Goal: Information Seeking & Learning: Find specific page/section

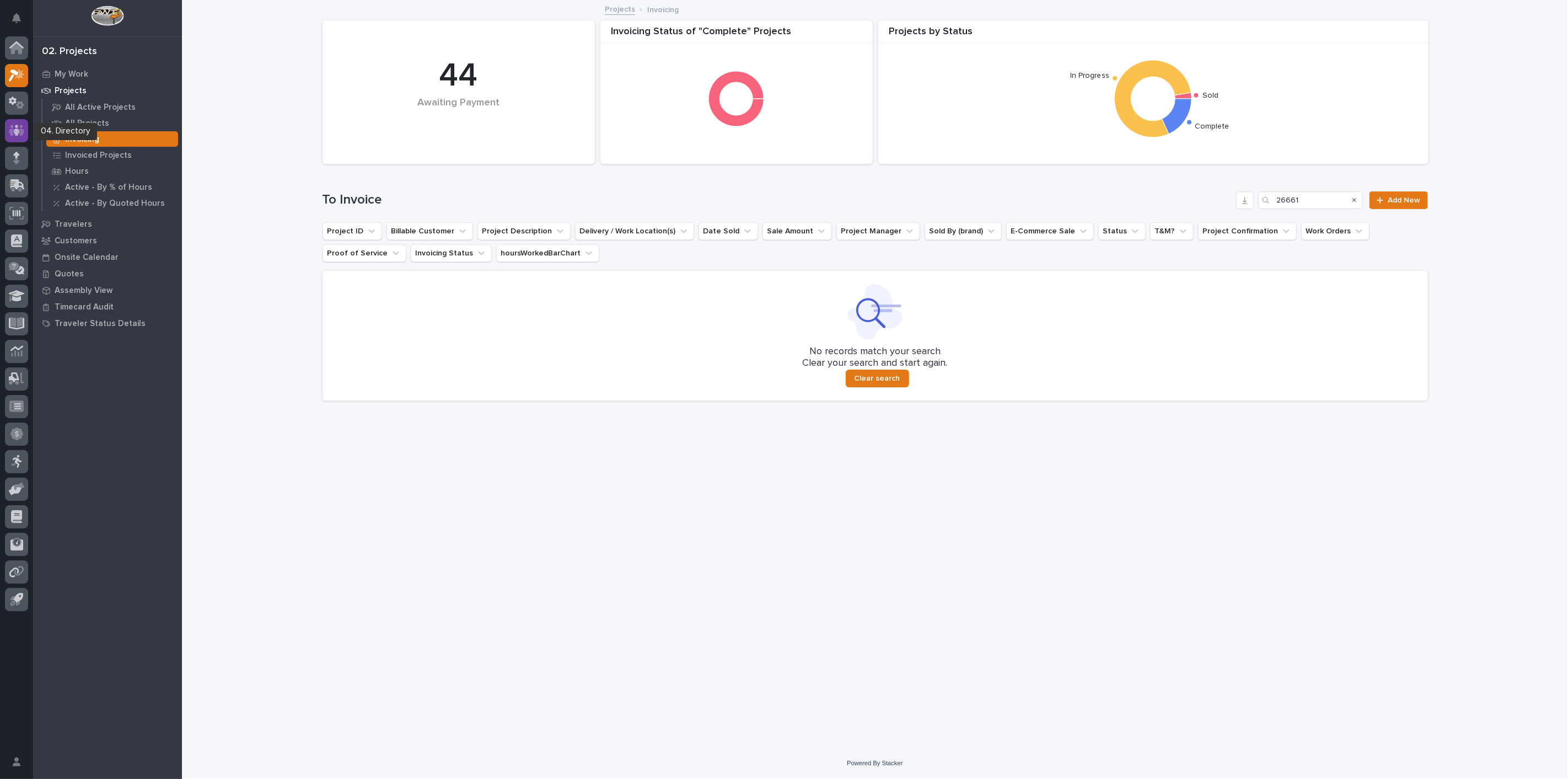
click at [9, 130] on icon at bounding box center [16, 130] width 16 height 11
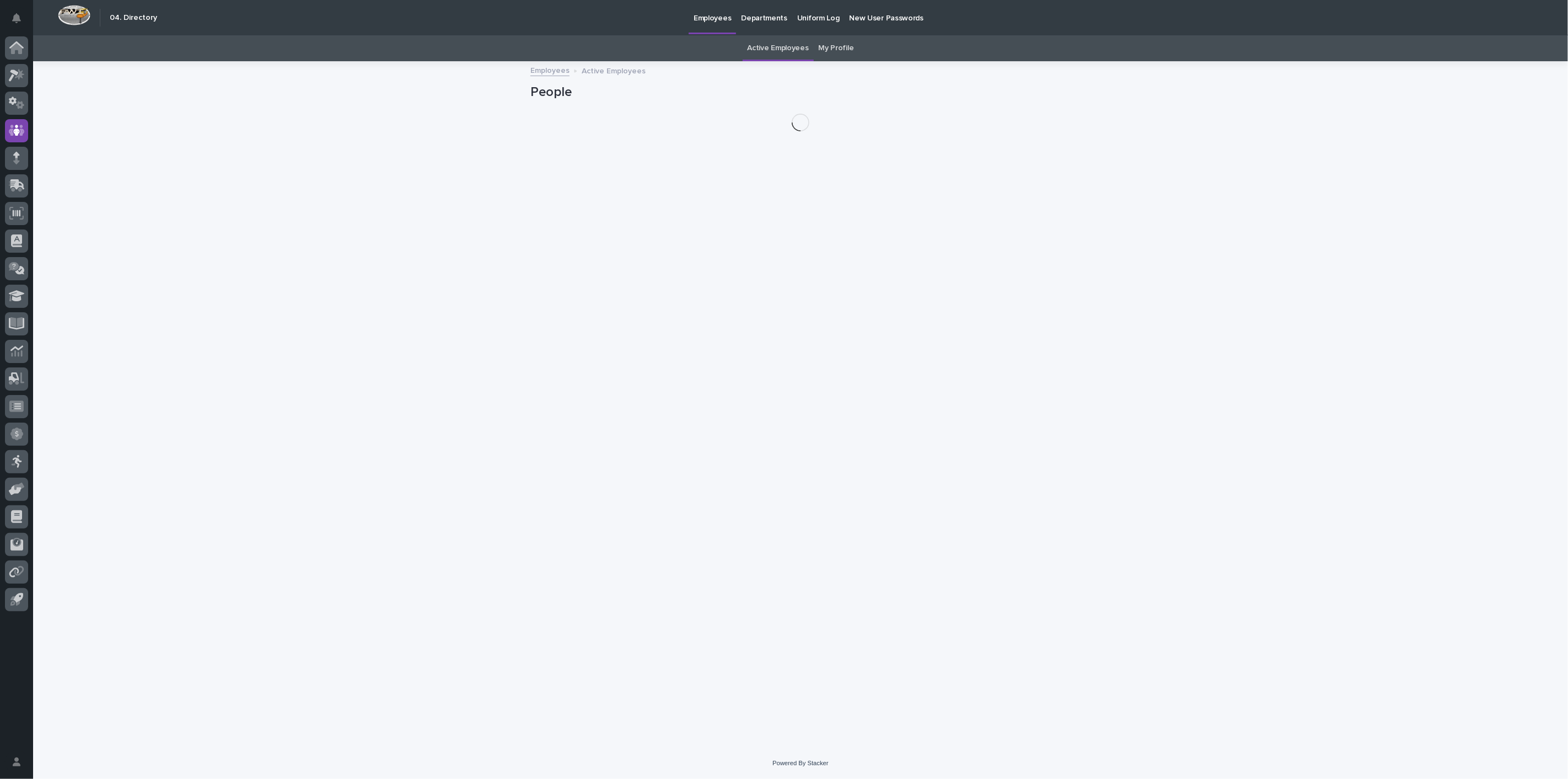
click at [849, 40] on div "My Profile" at bounding box center [836, 48] width 45 height 26
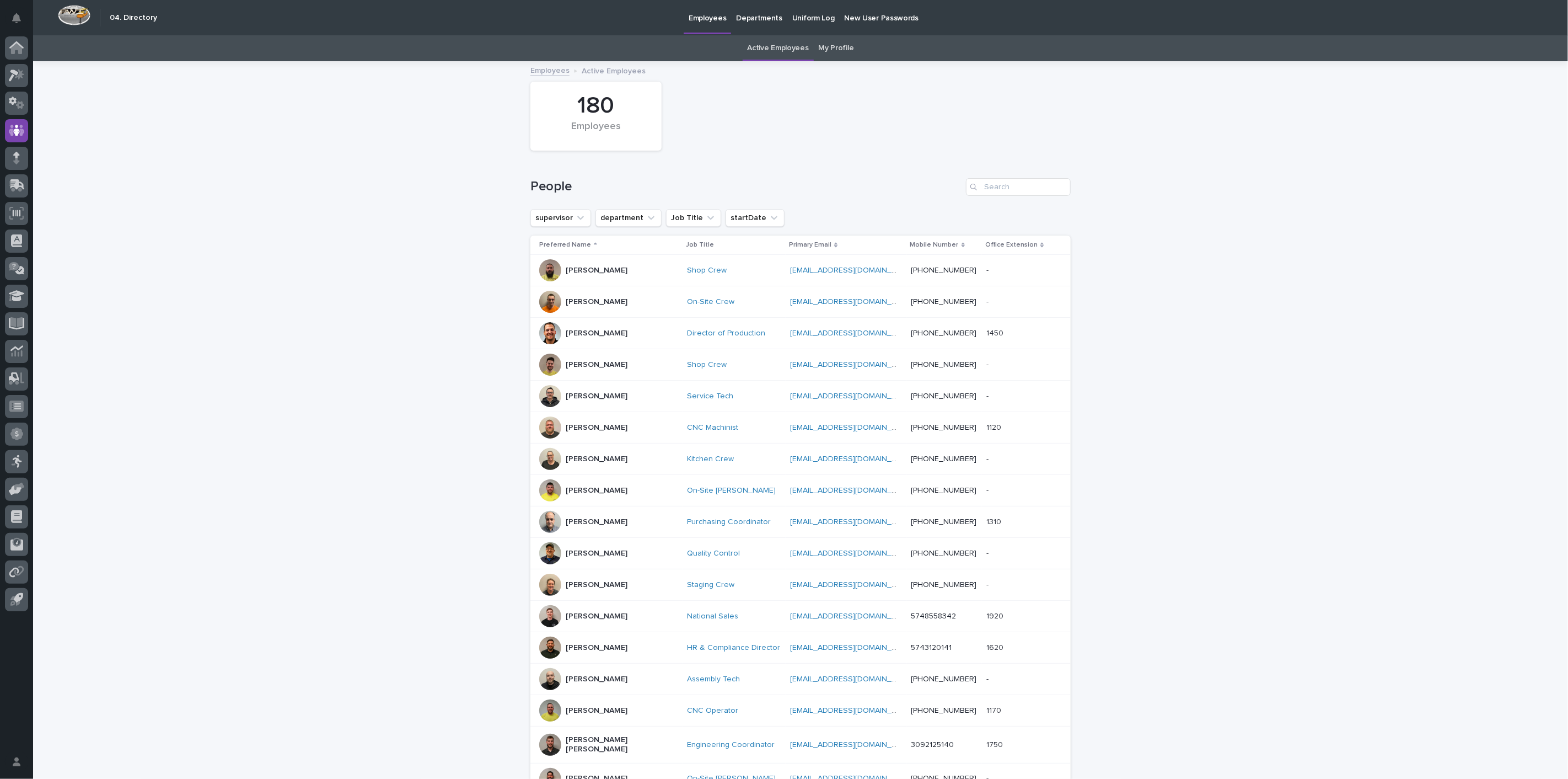
click at [823, 50] on link "My Profile" at bounding box center [836, 48] width 35 height 26
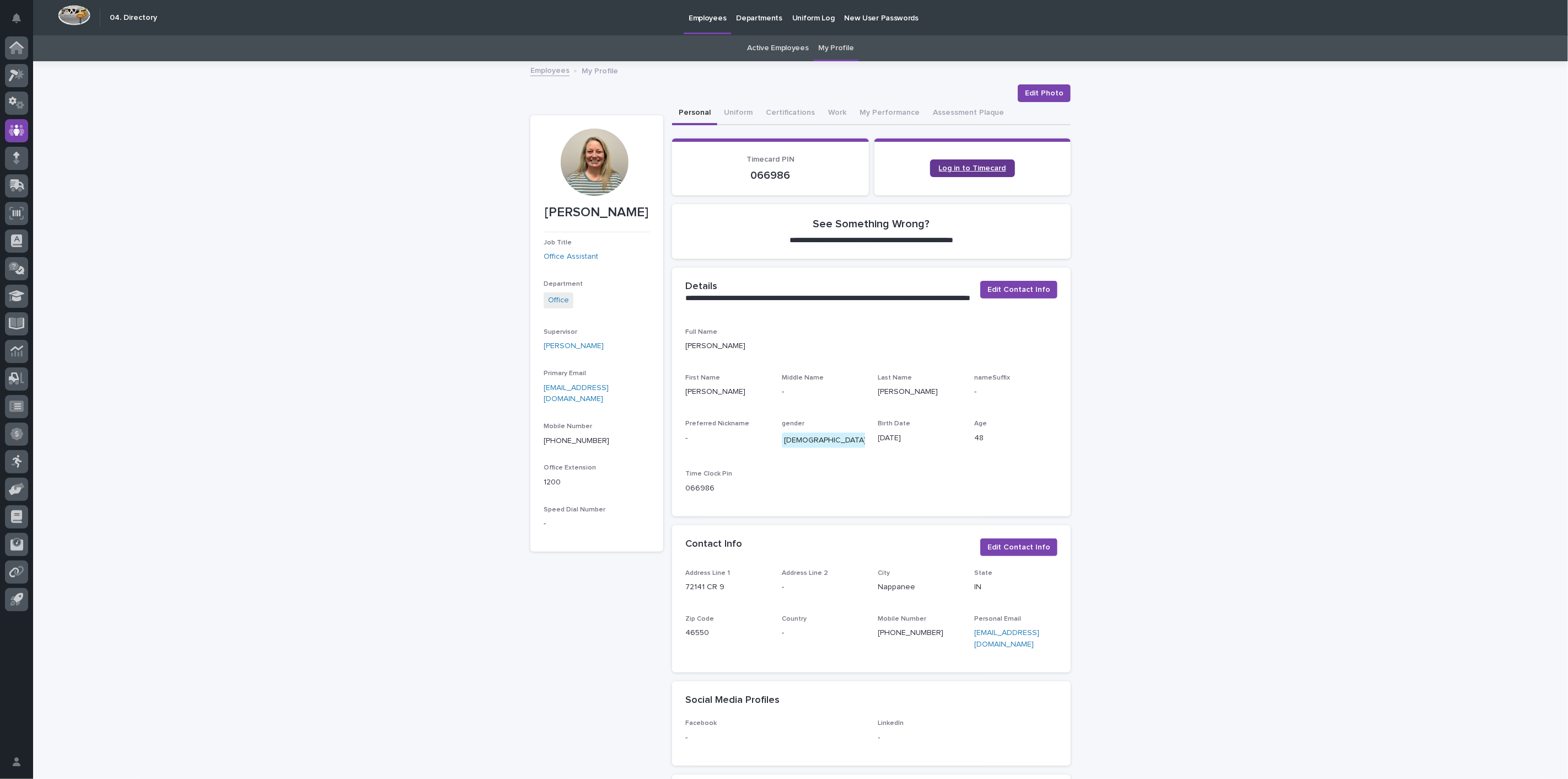
click at [962, 168] on span "Log in to Timecard" at bounding box center [972, 168] width 67 height 8
click at [768, 38] on link "Active Employees" at bounding box center [779, 48] width 61 height 26
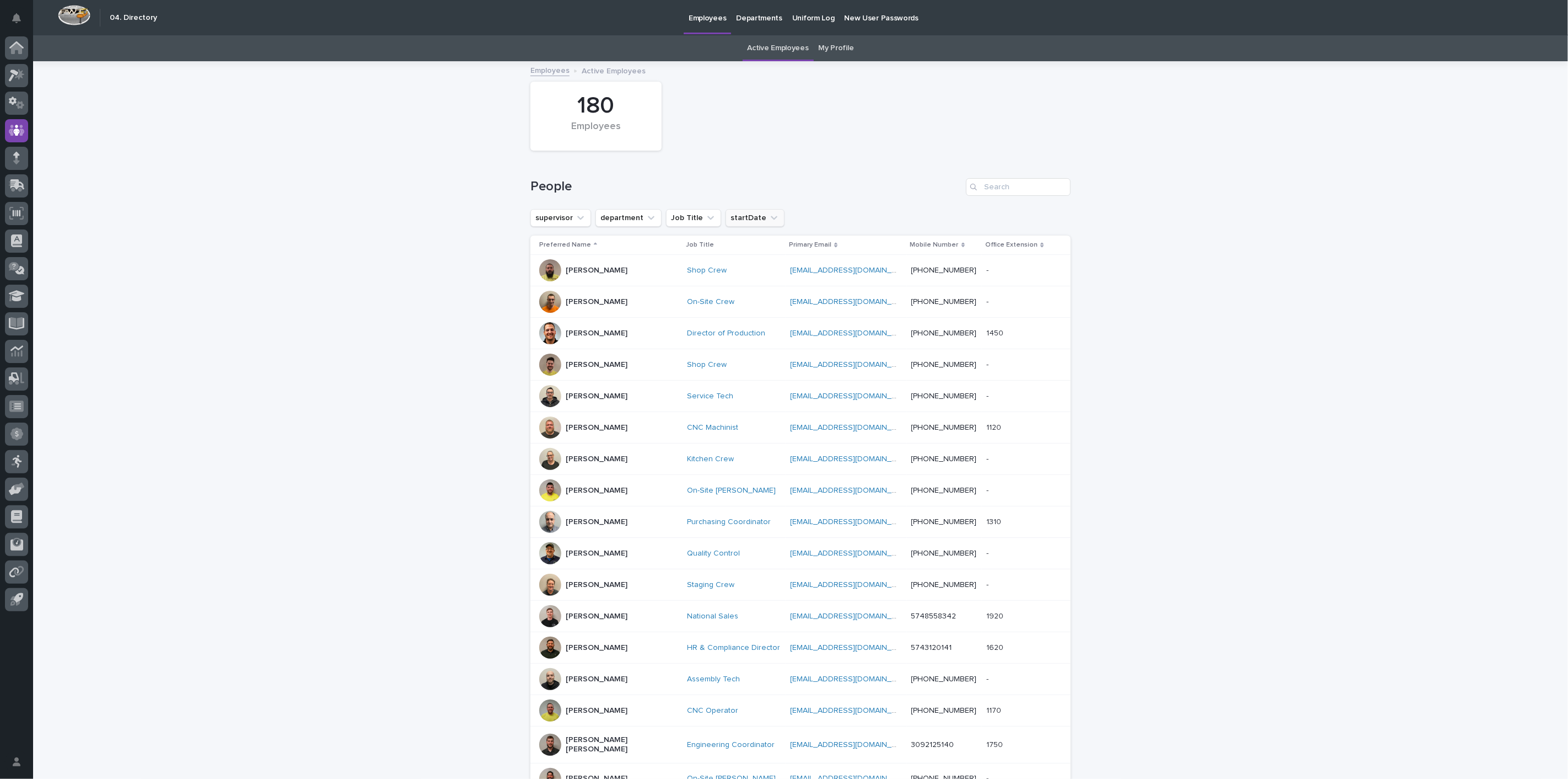
click at [740, 220] on button "startDate" at bounding box center [756, 218] width 59 height 17
click at [485, 246] on div "Loading... Saving… Loading... Saving… 180 Employees People supervisor departmen…" at bounding box center [800, 523] width 1535 height 921
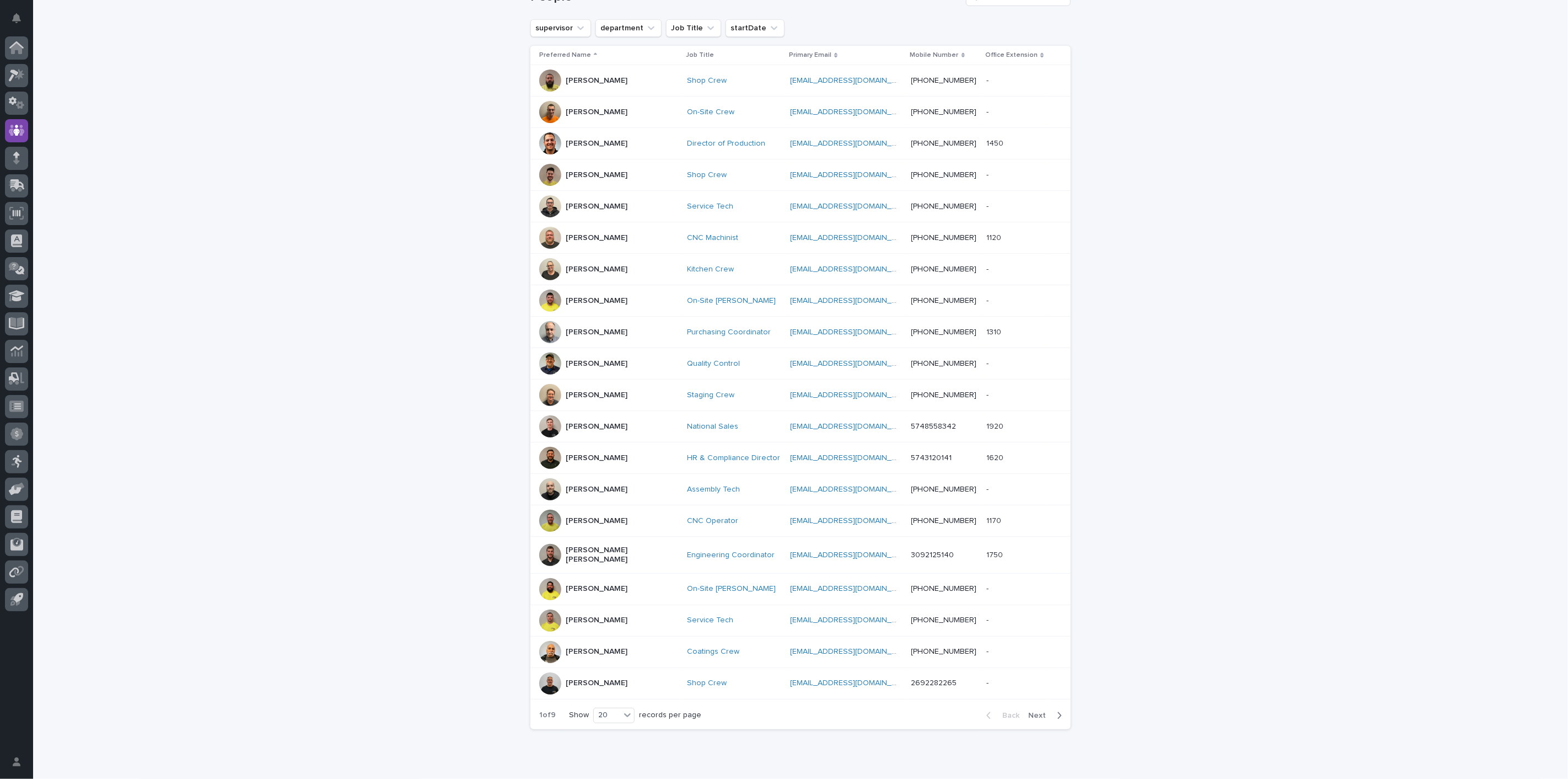
scroll to position [165, 0]
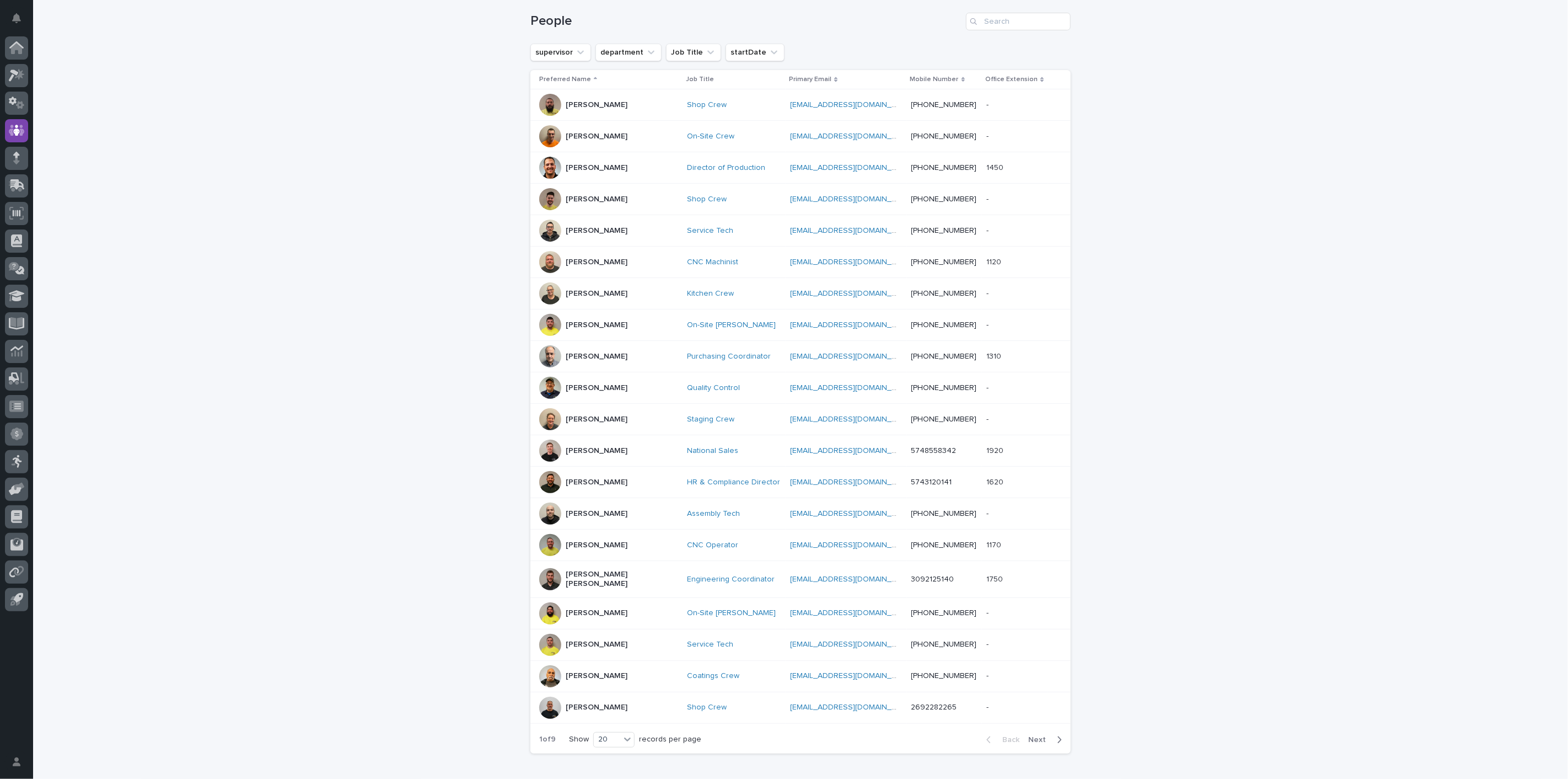
click at [252, 360] on div "Loading... Saving… Loading... Saving… 180 Employees People supervisor departmen…" at bounding box center [800, 357] width 1535 height 921
click at [1006, 24] on input "Search" at bounding box center [1018, 21] width 105 height 17
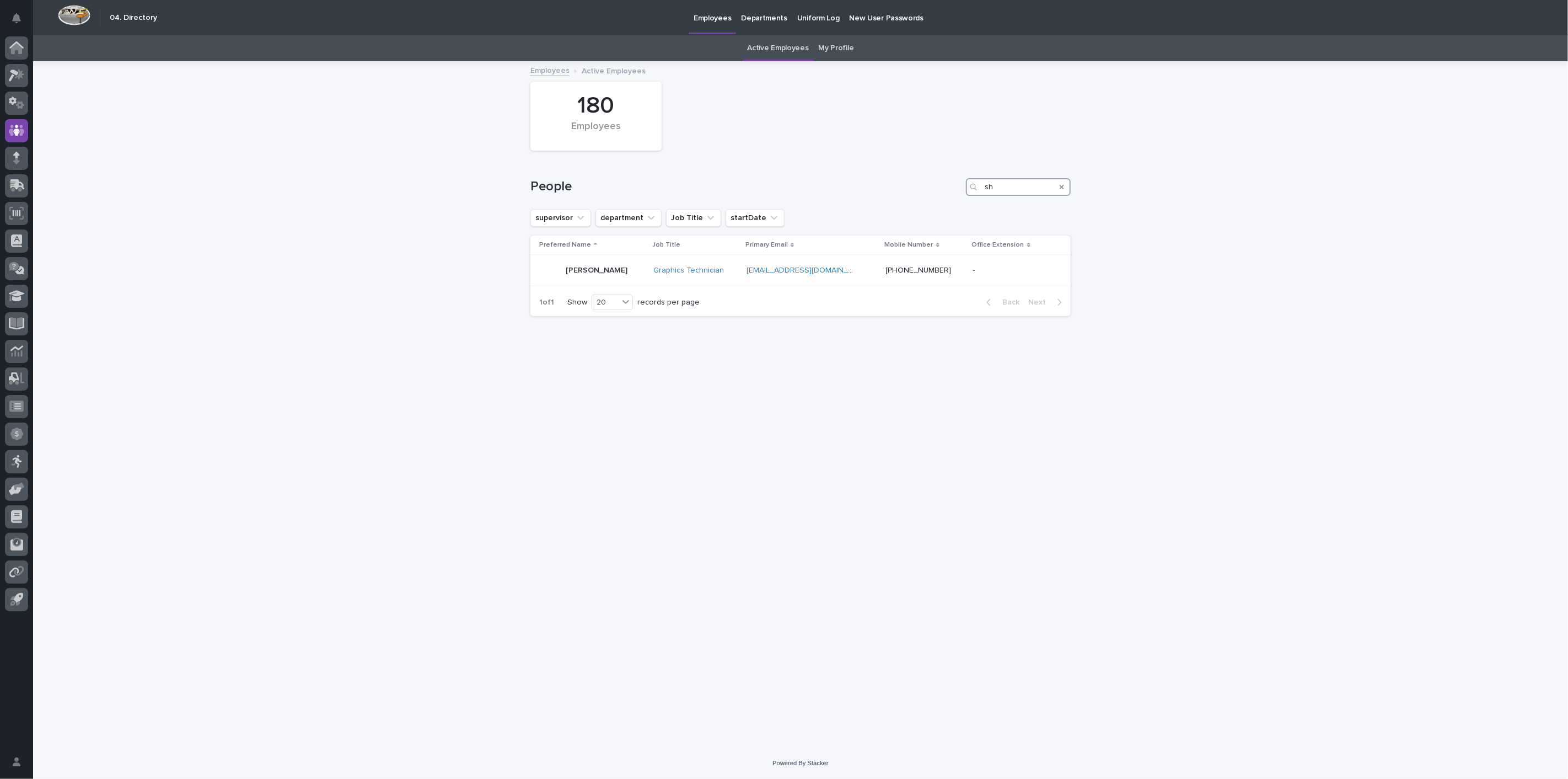
type input "s"
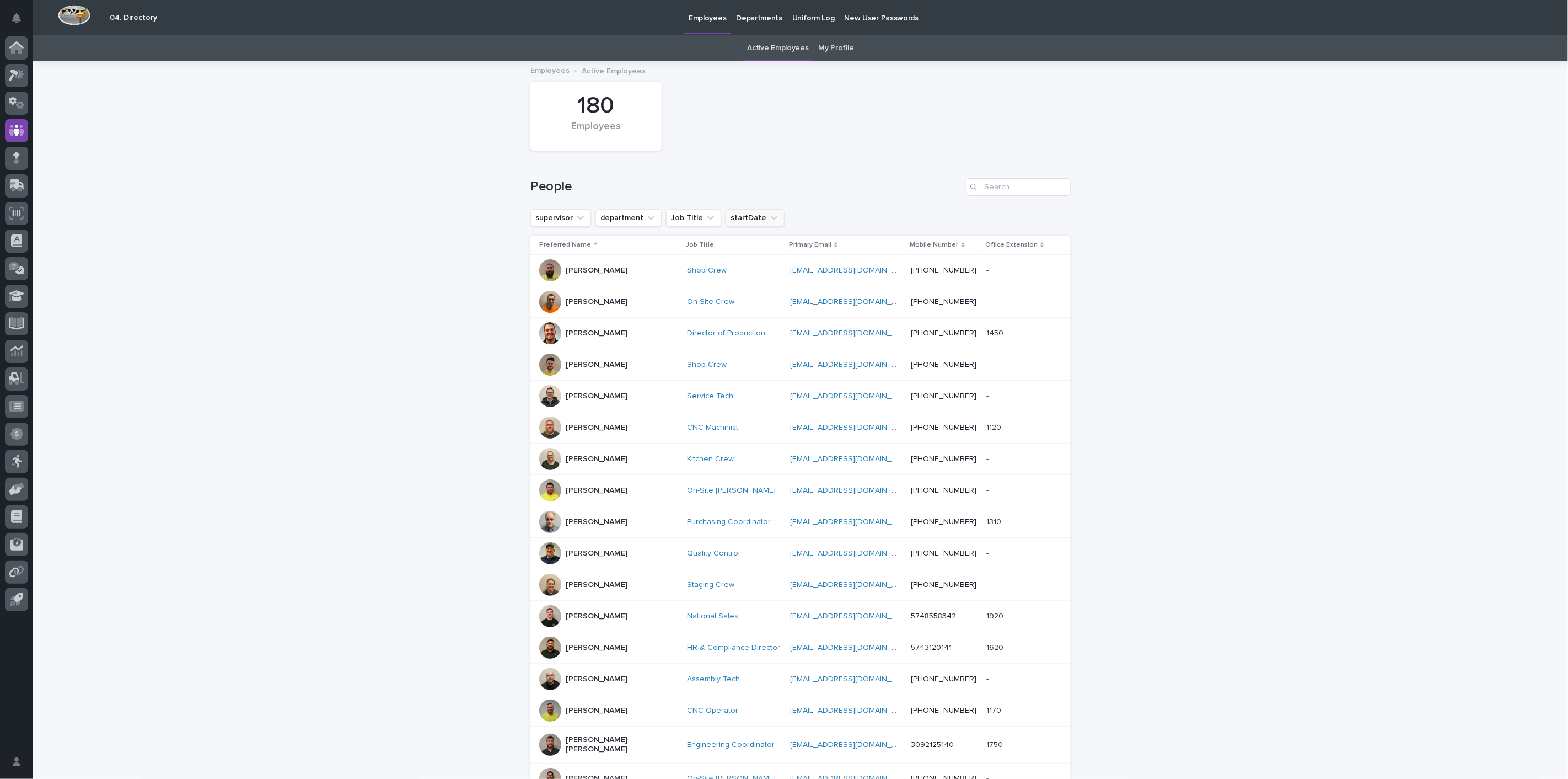
click at [768, 223] on icon "startDate" at bounding box center [773, 217] width 11 height 11
click at [745, 308] on p "[DATE]" at bounding box center [789, 307] width 117 height 8
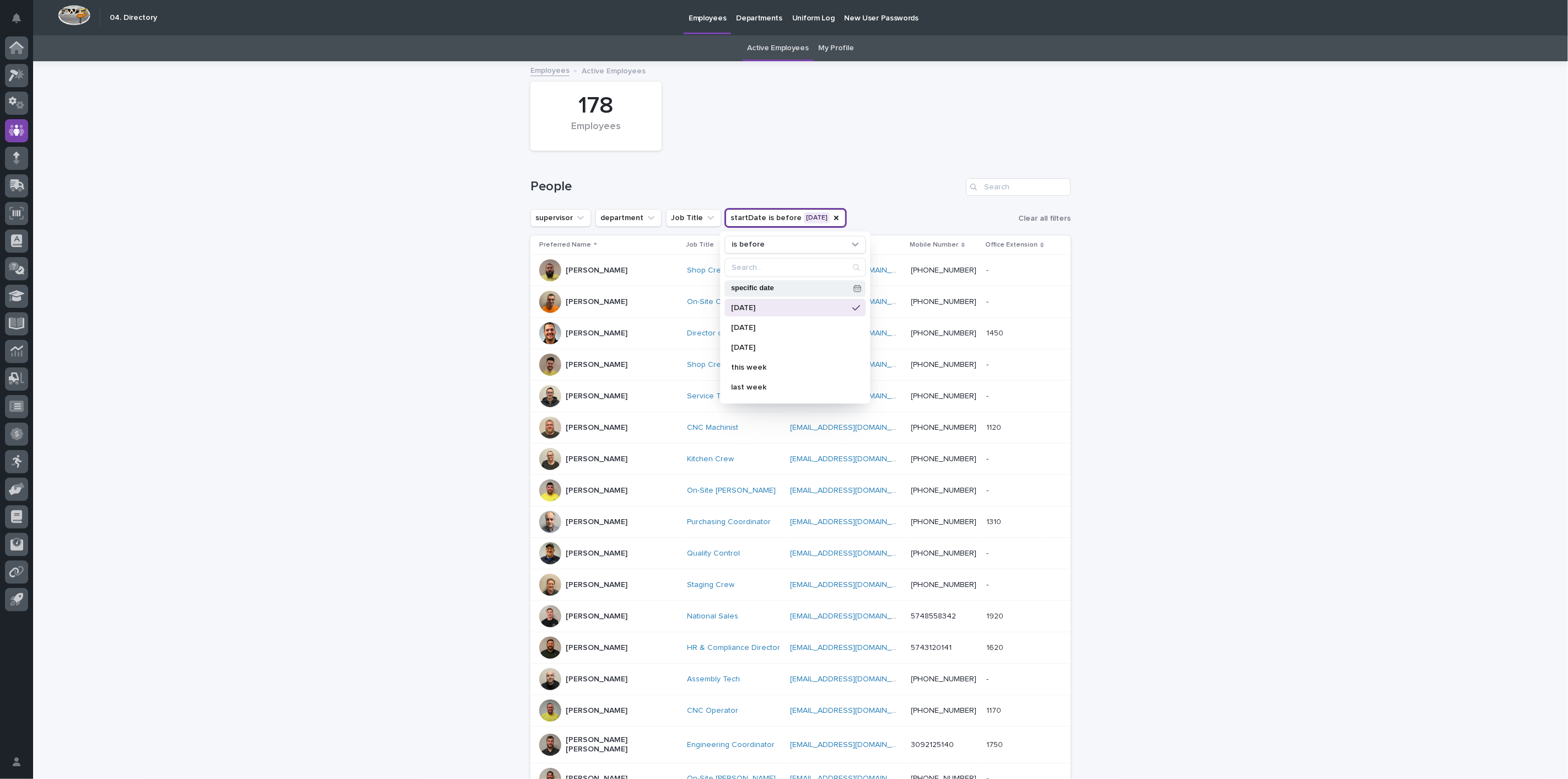
click at [756, 290] on p "specific date" at bounding box center [789, 288] width 118 height 7
click at [744, 308] on p "[DATE]" at bounding box center [789, 307] width 117 height 8
click at [782, 245] on div "is before" at bounding box center [787, 245] width 122 height 12
click at [765, 291] on p "is after" at bounding box center [790, 289] width 107 height 8
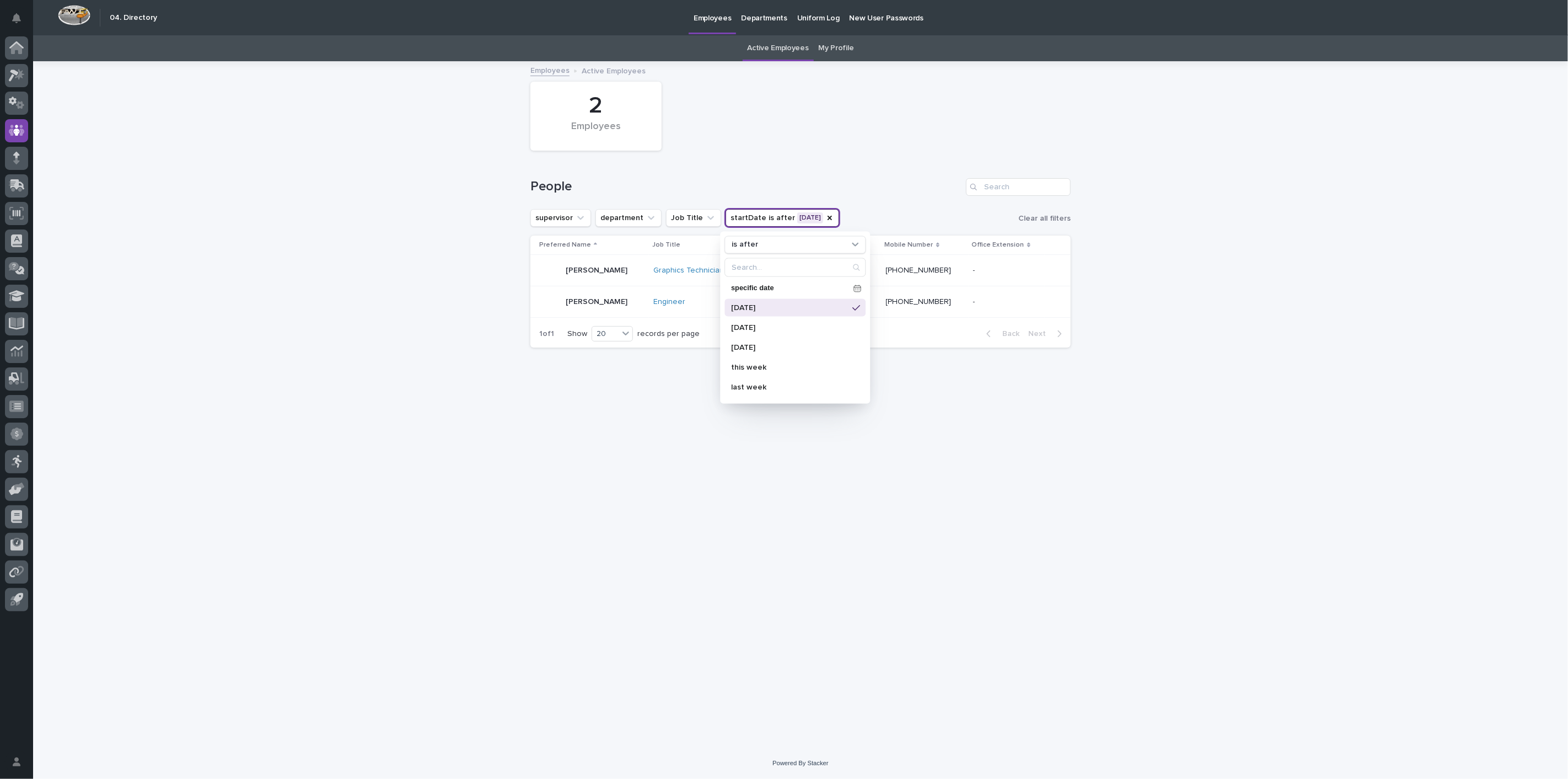
click at [746, 307] on p "[DATE]" at bounding box center [789, 307] width 117 height 8
click at [390, 359] on div "Loading... Saving… Loading... Saving… 2 Employees People supervisor department …" at bounding box center [800, 405] width 1535 height 685
click at [539, 64] on link "Employees" at bounding box center [550, 69] width 39 height 12
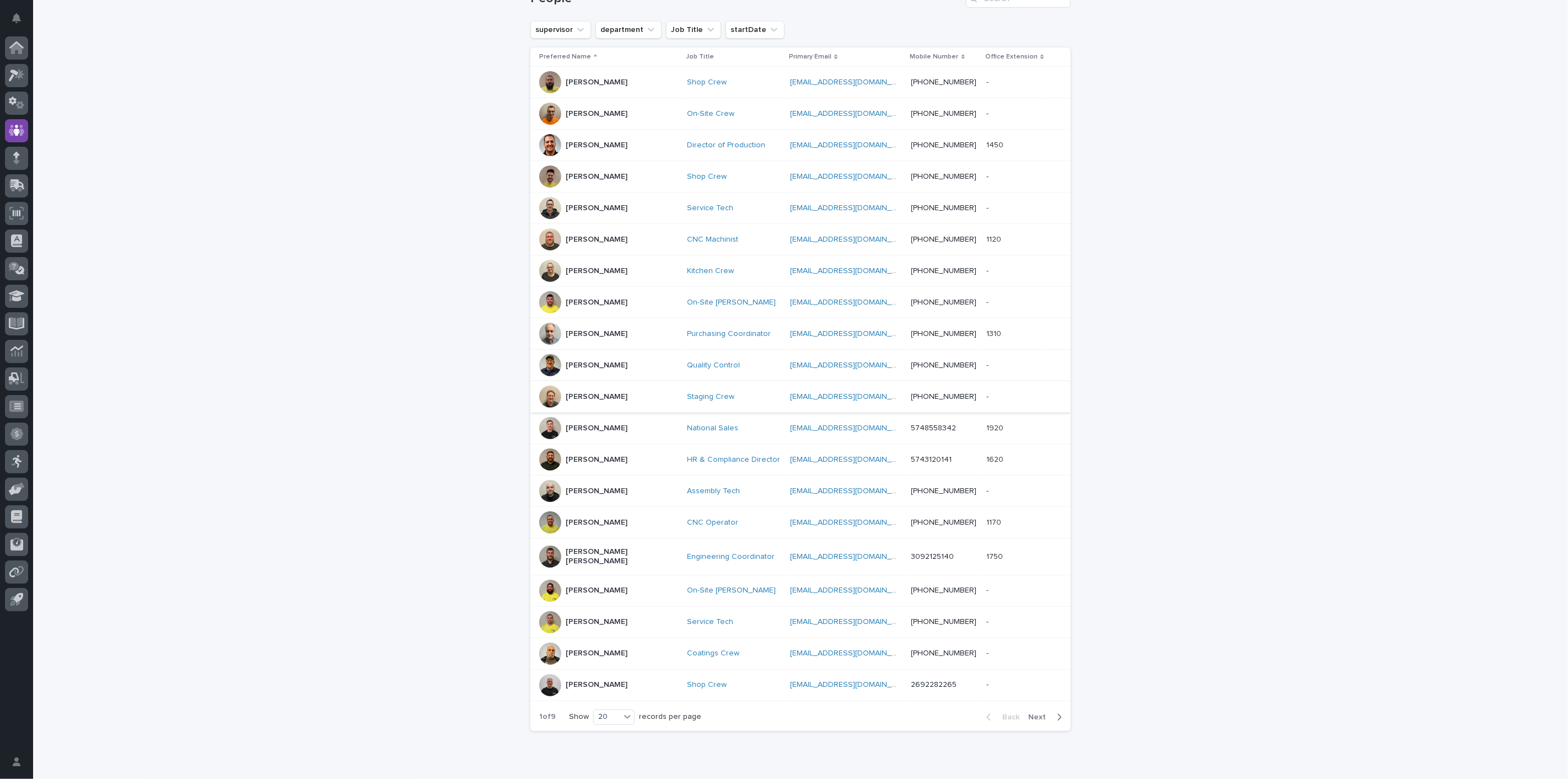
scroll to position [226, 0]
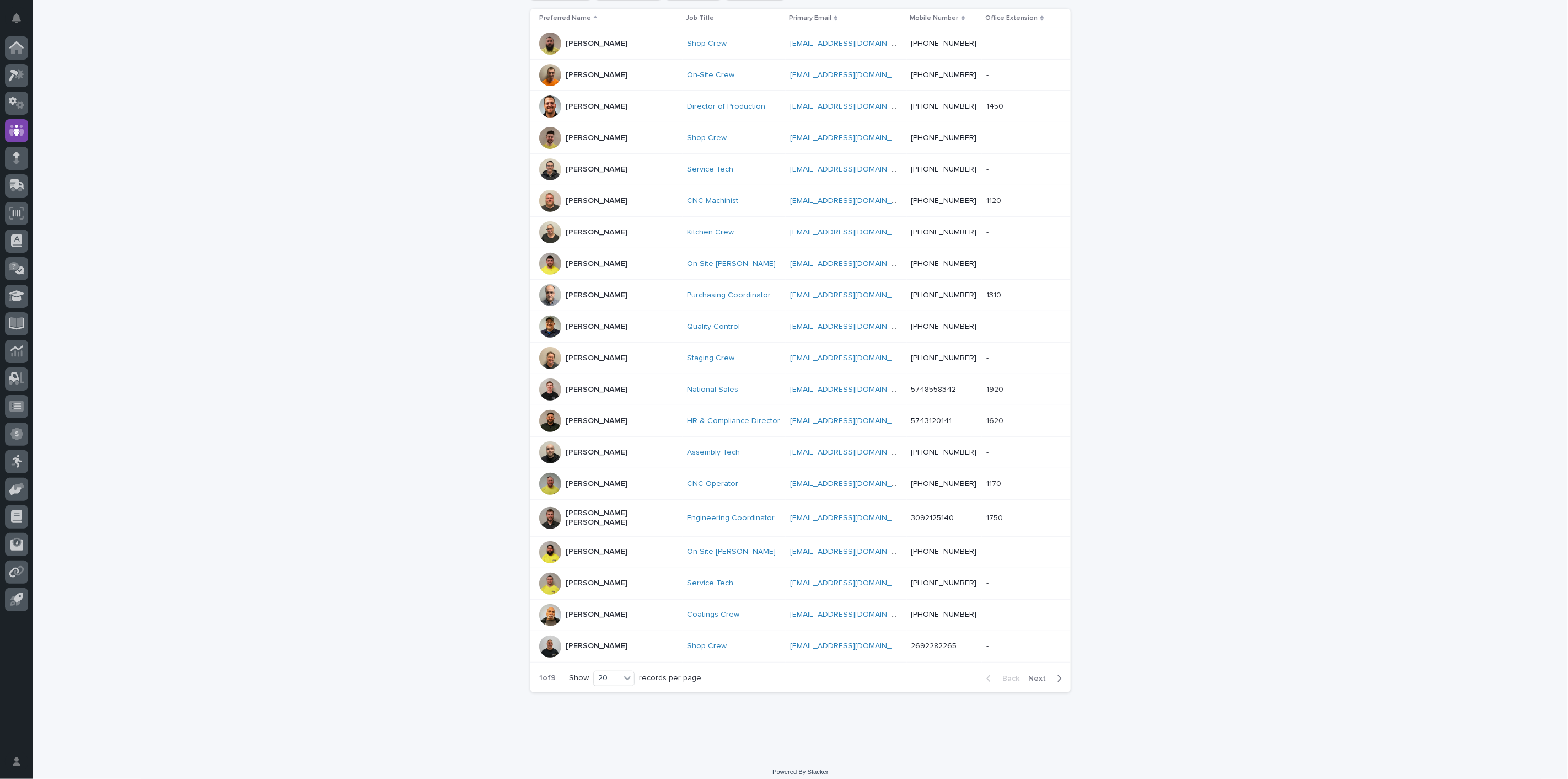
click at [1059, 675] on div "Back Next" at bounding box center [1023, 678] width 93 height 28
click at [1057, 673] on icon "button" at bounding box center [1059, 678] width 5 height 10
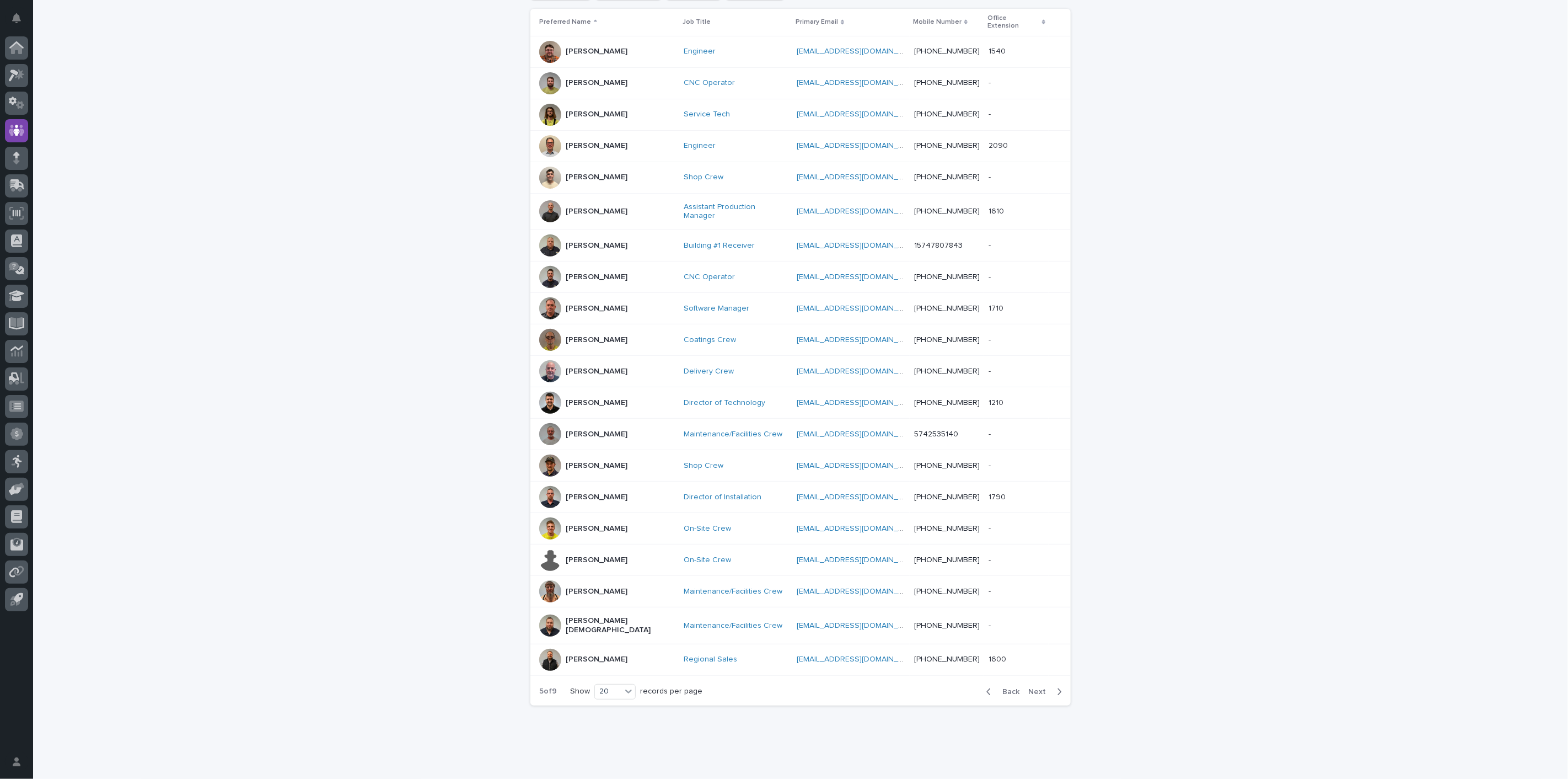
click at [1057, 687] on icon "button" at bounding box center [1059, 692] width 5 height 10
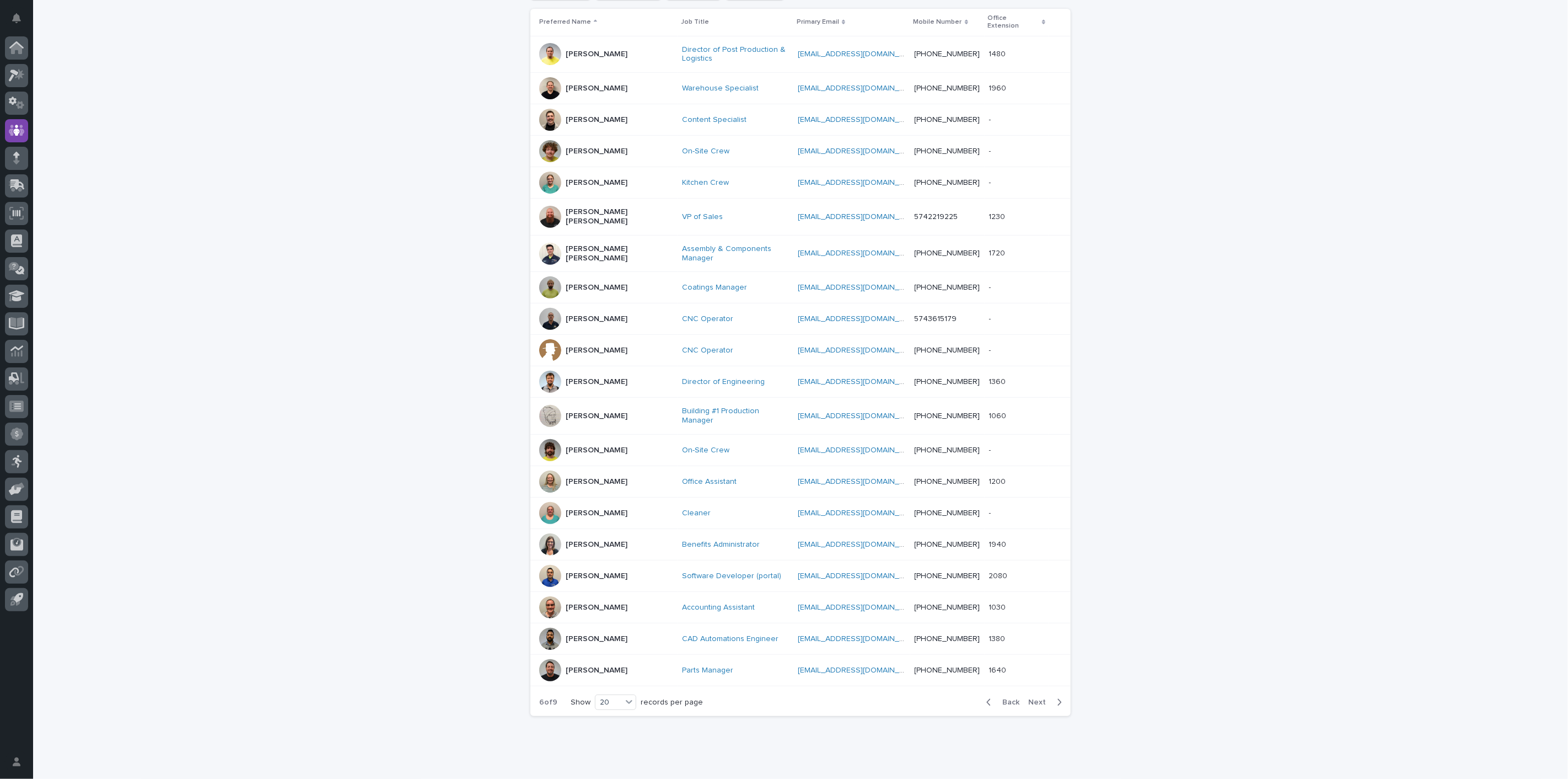
scroll to position [231, 0]
click at [1057, 693] on icon "button" at bounding box center [1059, 697] width 5 height 10
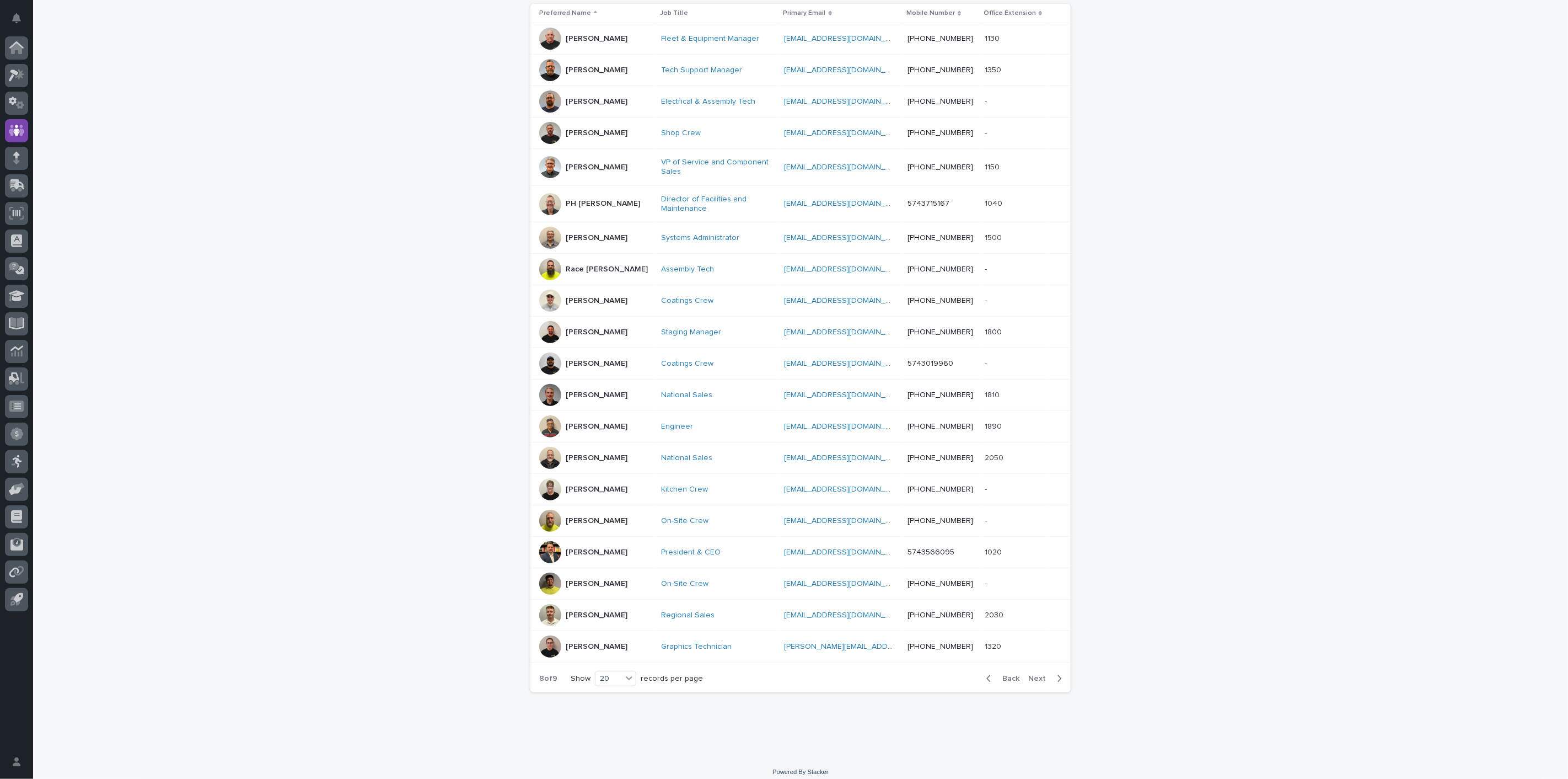
click at [1057, 674] on icon "button" at bounding box center [1059, 678] width 5 height 10
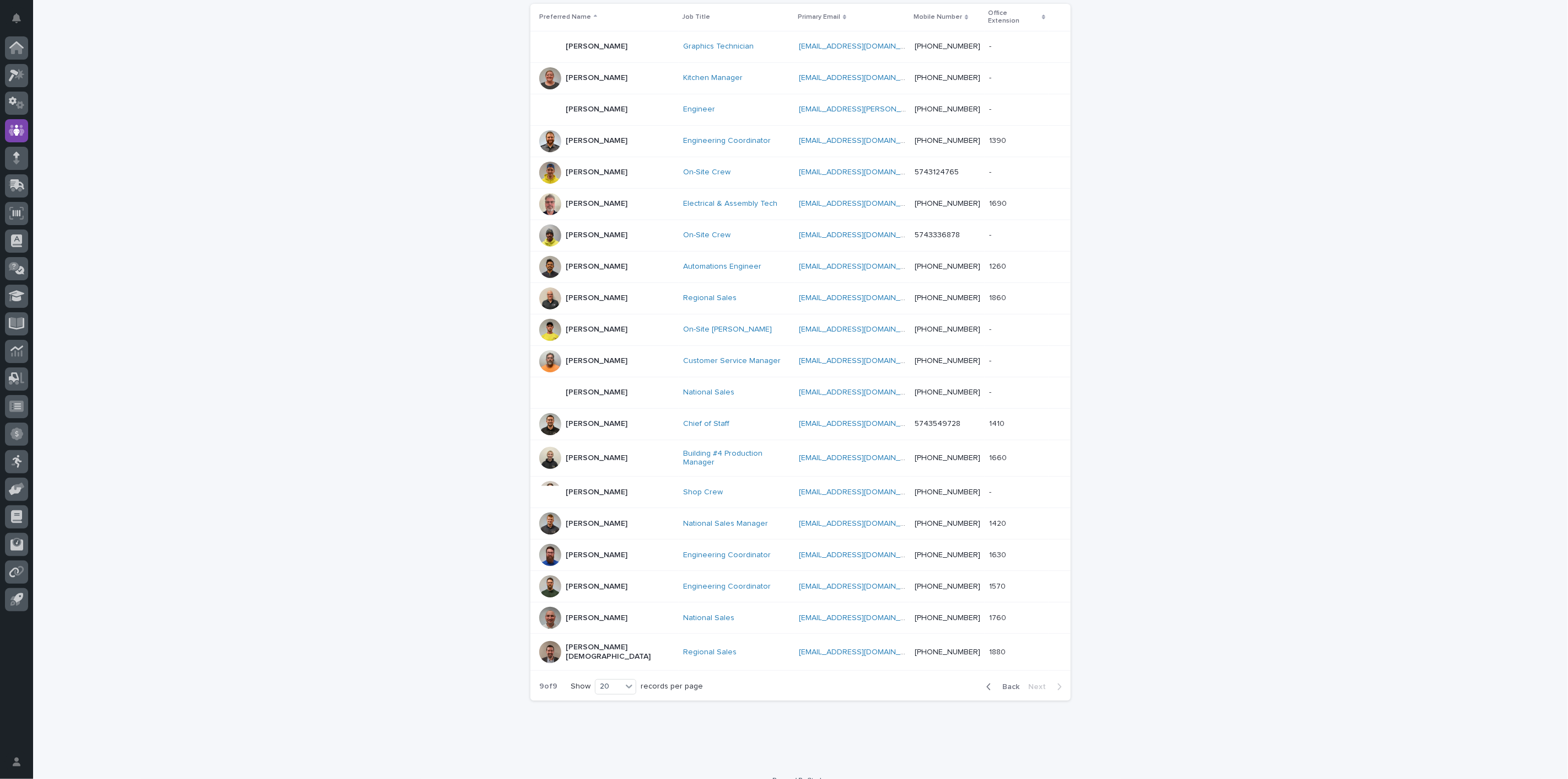
scroll to position [226, 0]
click at [1006, 688] on span "Back" at bounding box center [1007, 692] width 24 height 8
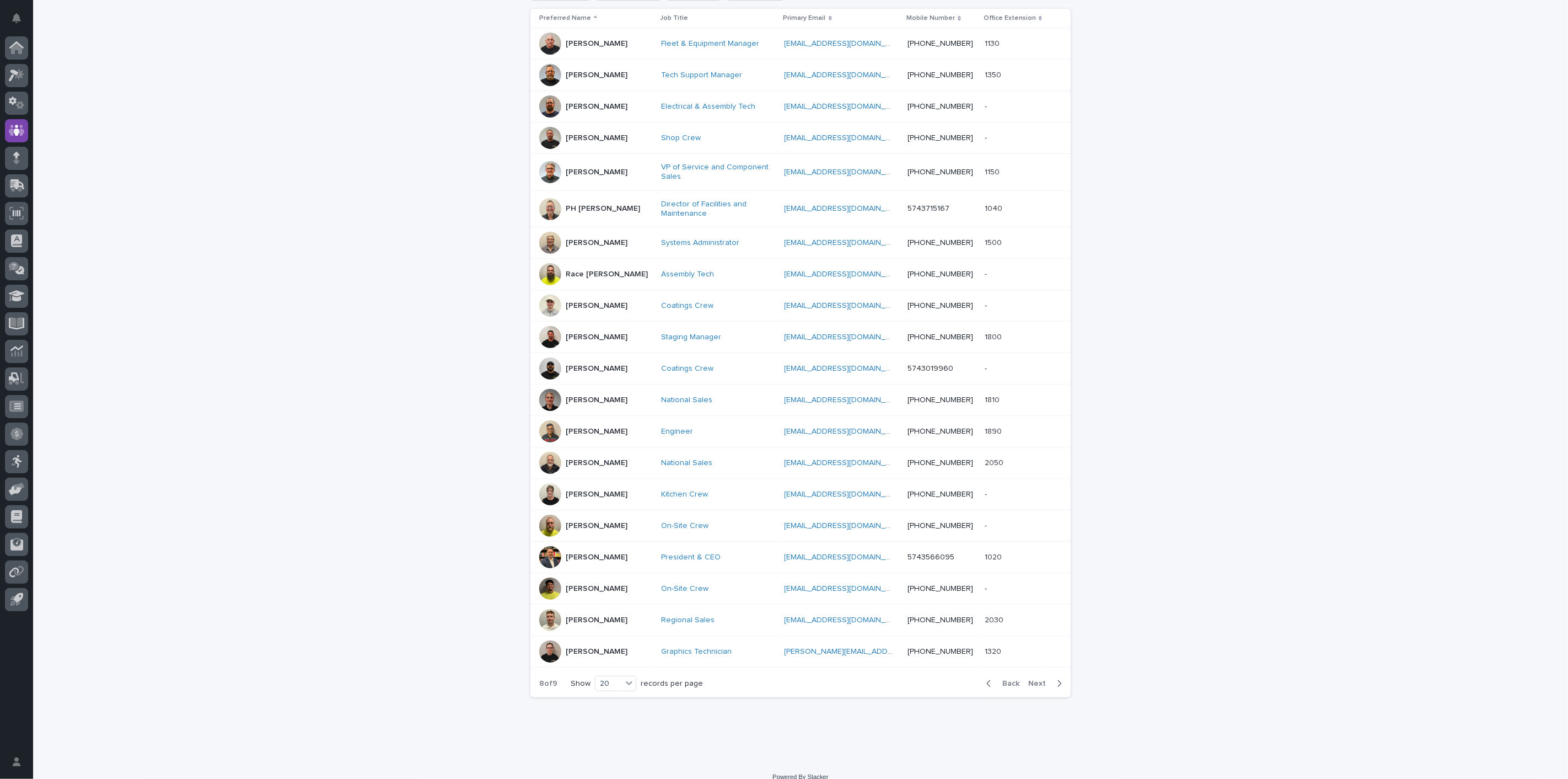
scroll to position [231, 0]
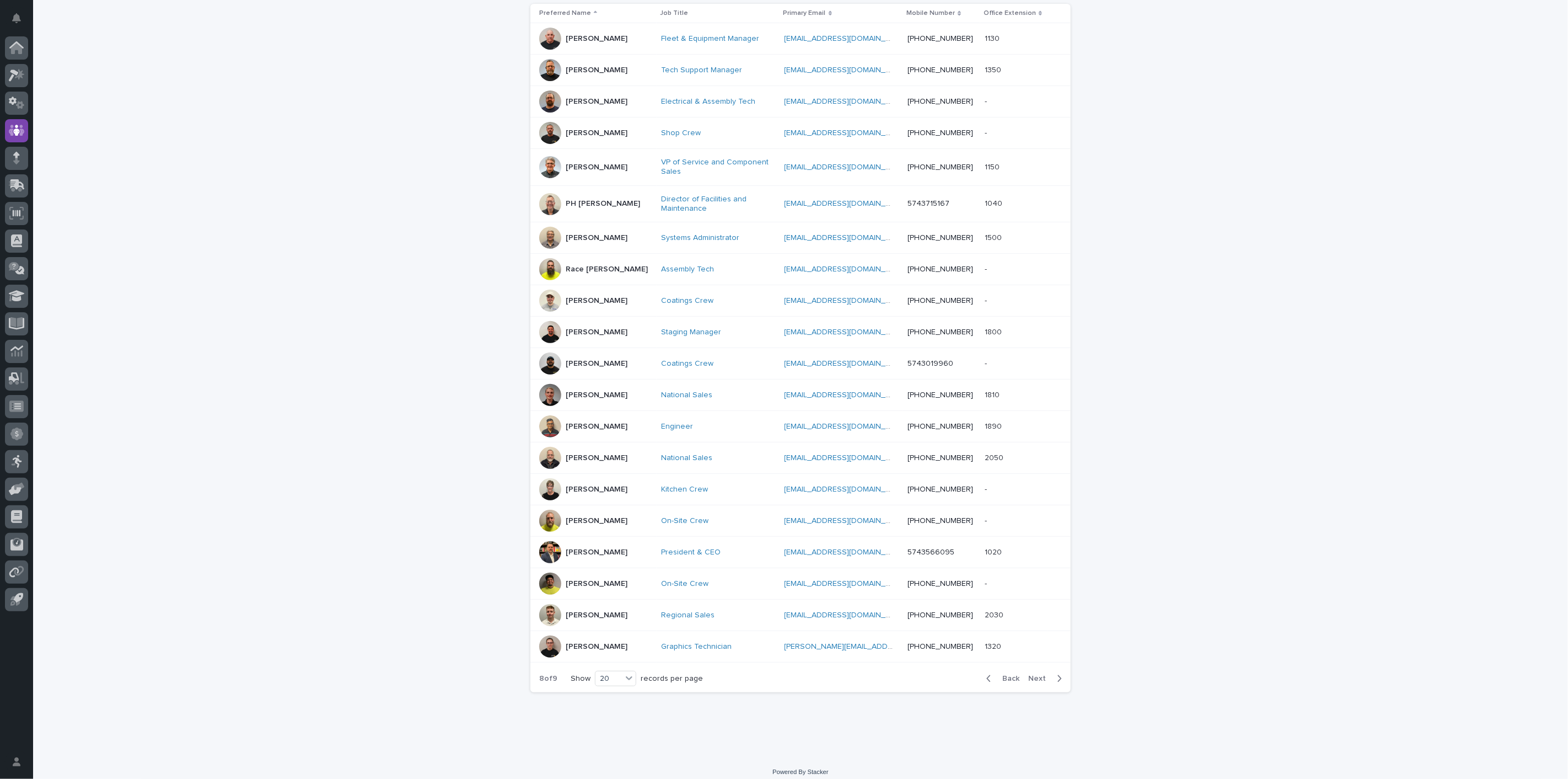
drag, startPoint x: 1016, startPoint y: 675, endPoint x: 1561, endPoint y: 426, distance: 599.2
click at [1016, 676] on span "Back" at bounding box center [1007, 678] width 24 height 8
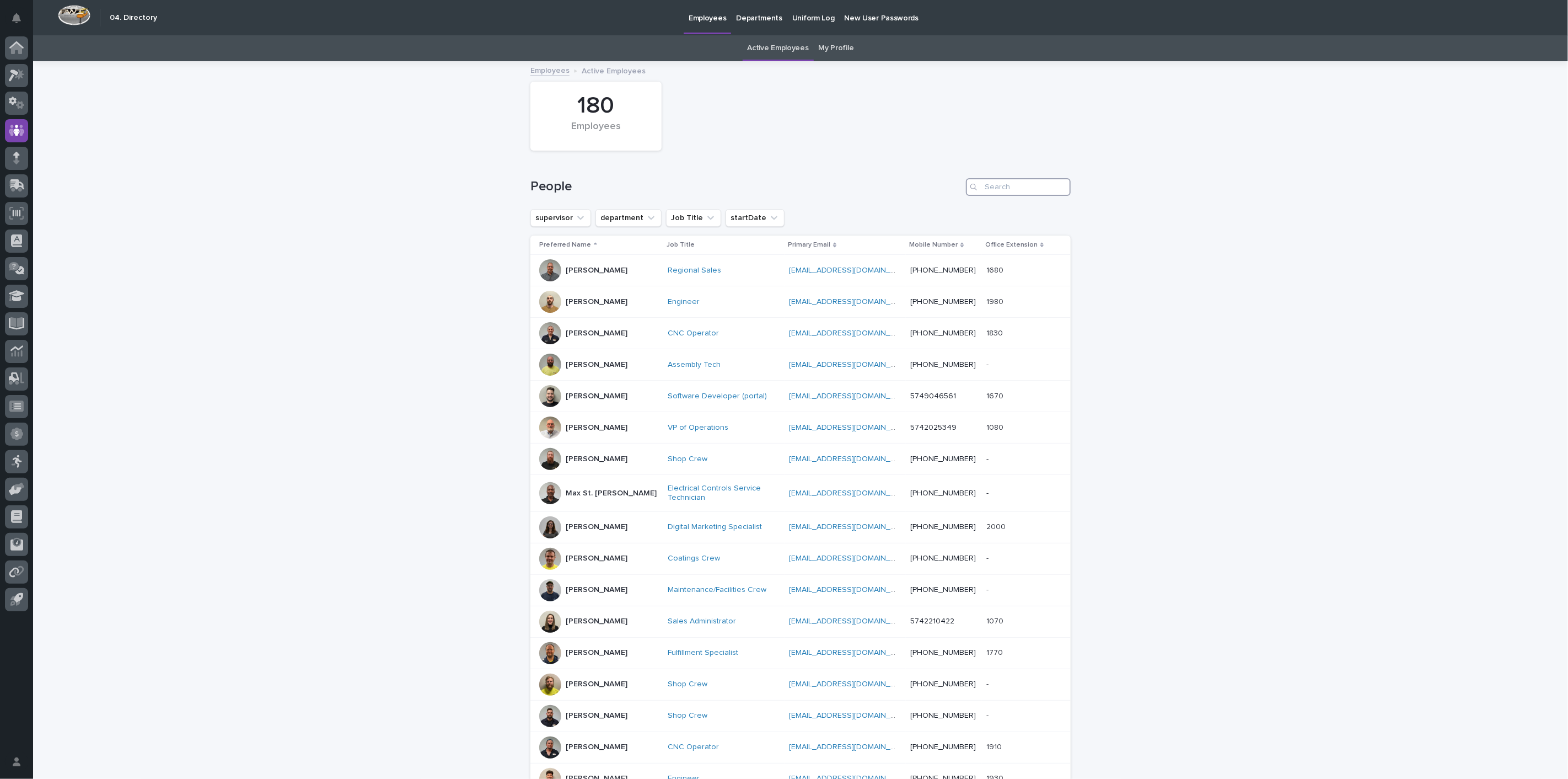
click at [1007, 183] on input "Search" at bounding box center [1018, 187] width 105 height 17
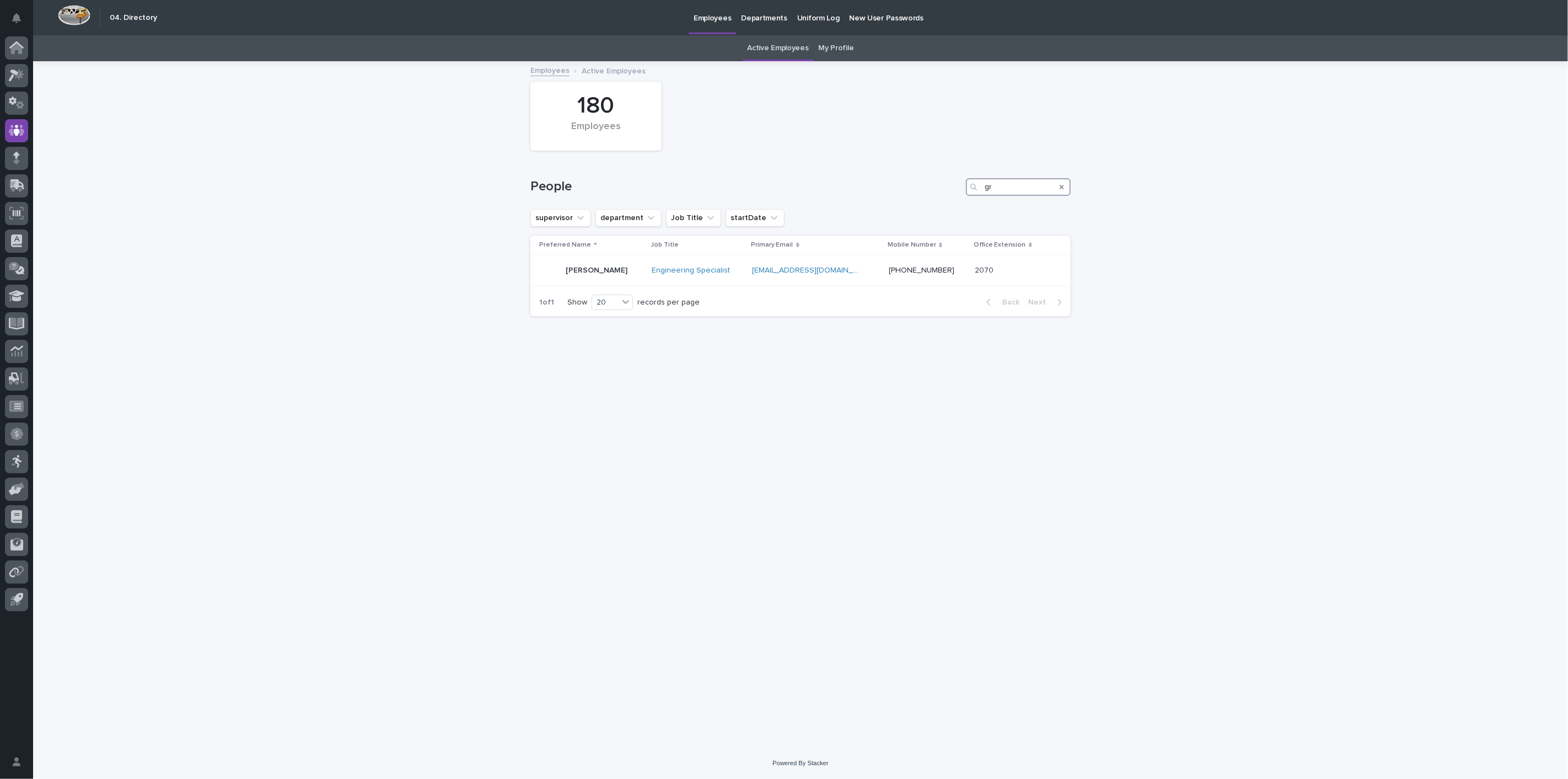
type input "g"
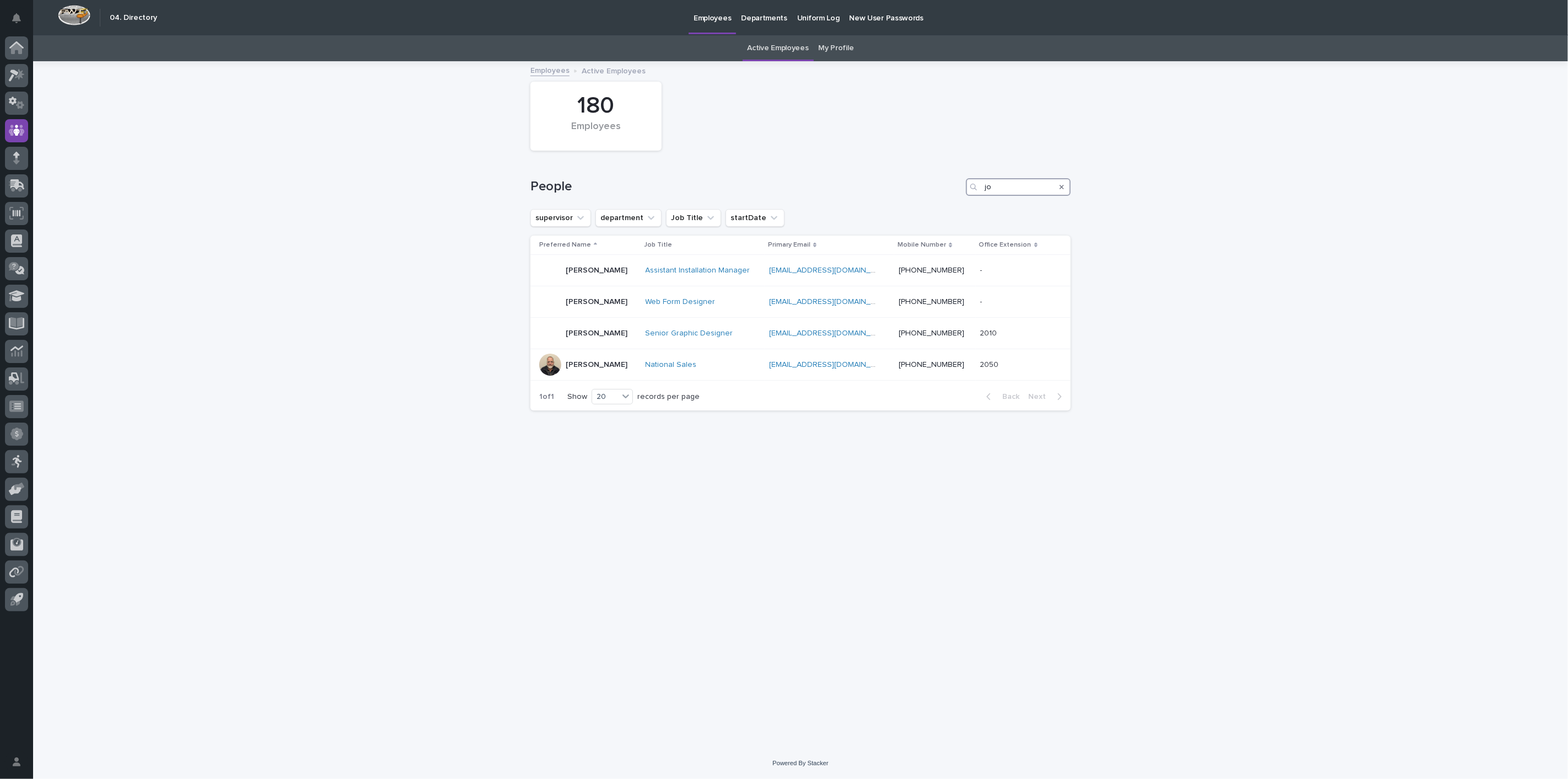
type input "j"
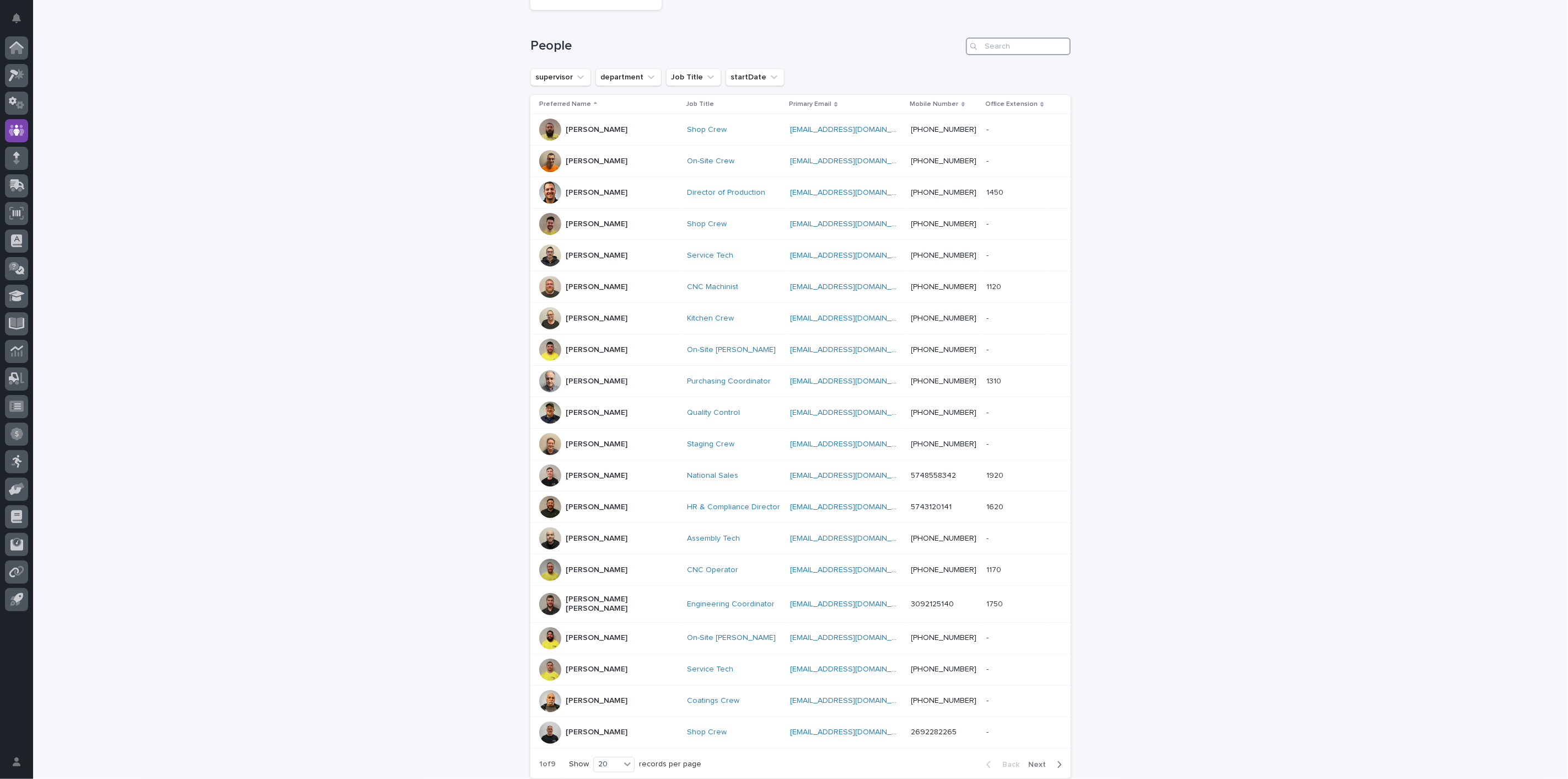
scroll to position [226, 0]
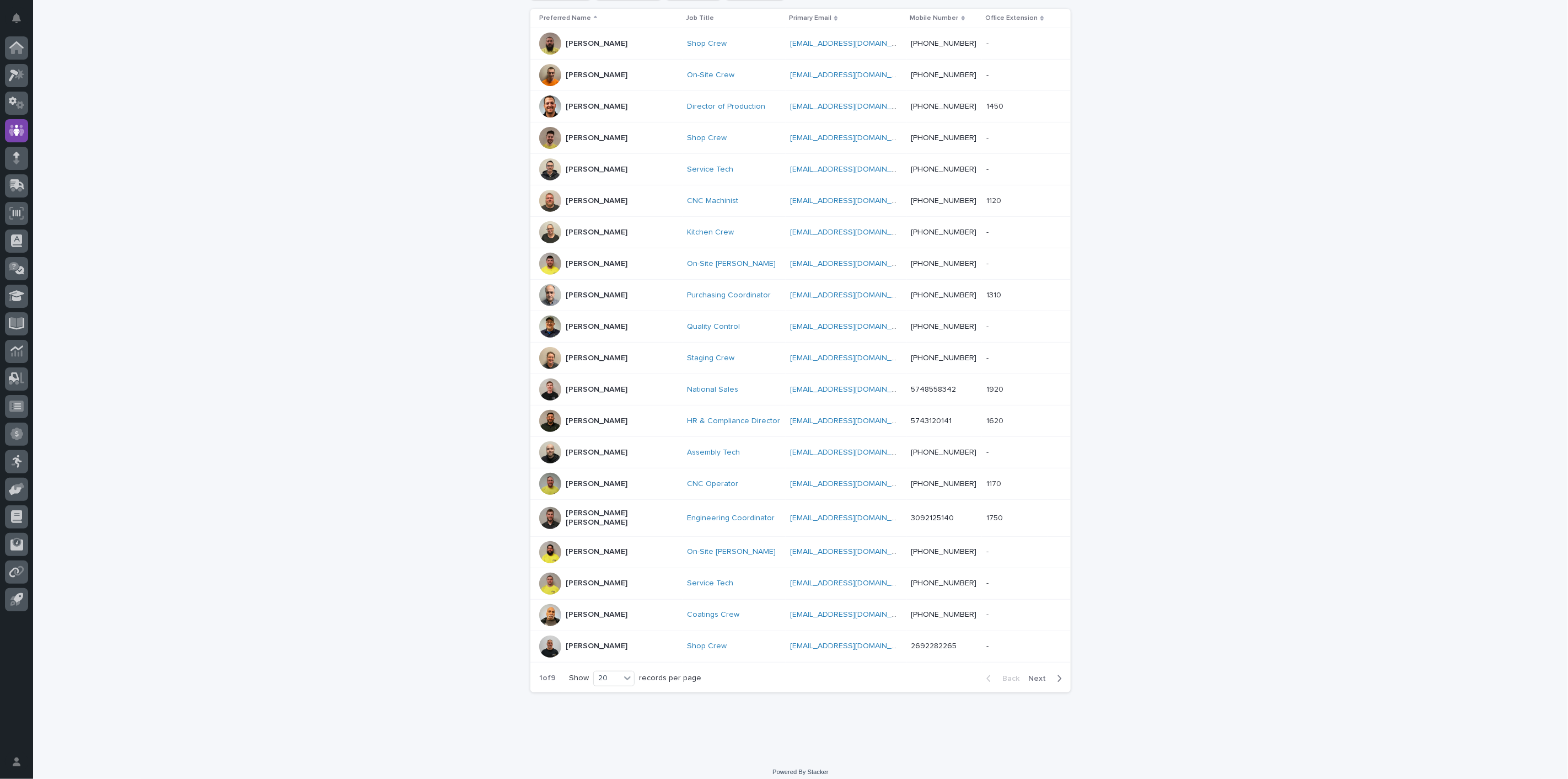
click at [1036, 674] on span "Next" at bounding box center [1040, 678] width 24 height 8
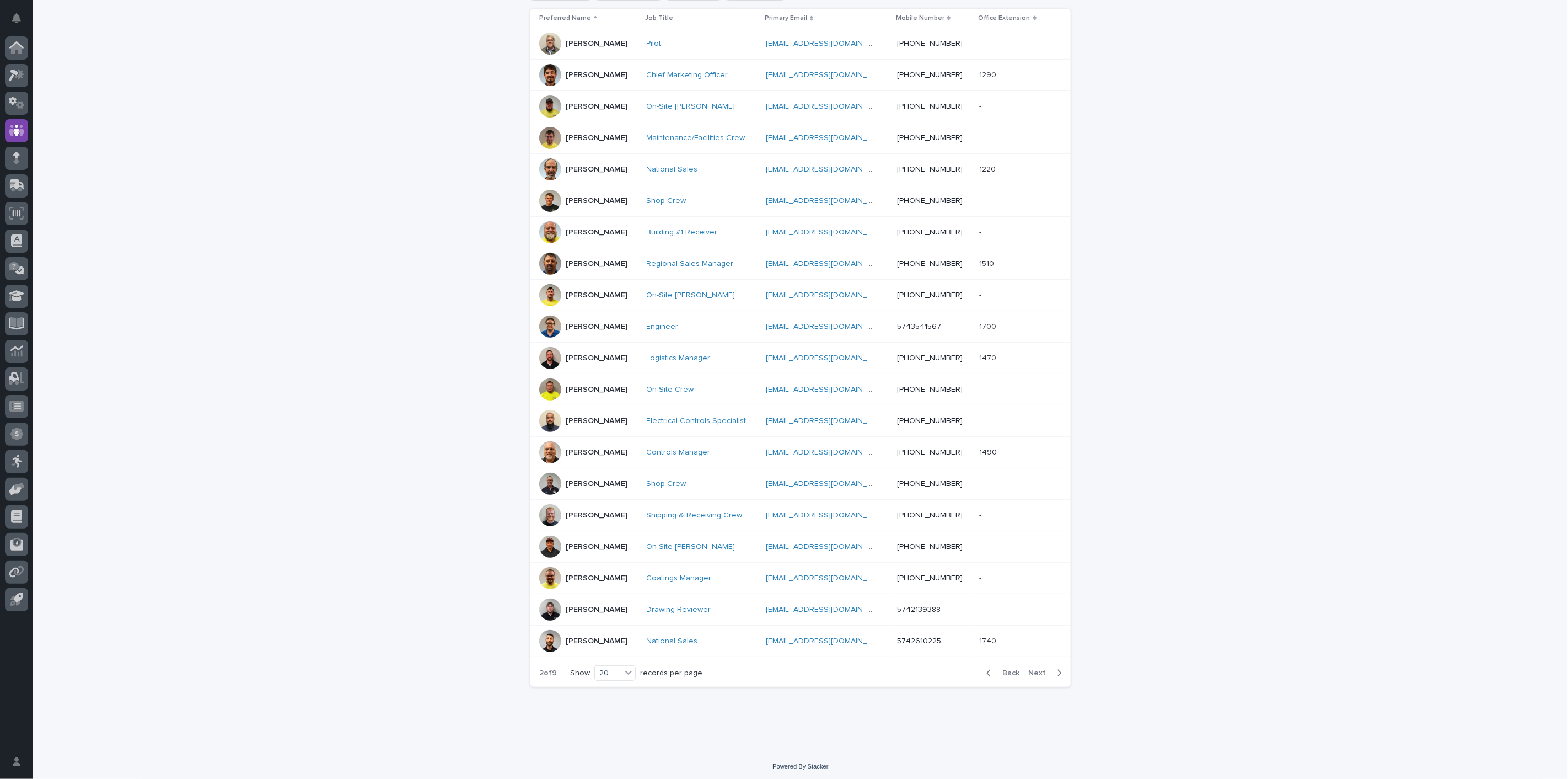
click at [1036, 669] on span "Next" at bounding box center [1040, 673] width 24 height 8
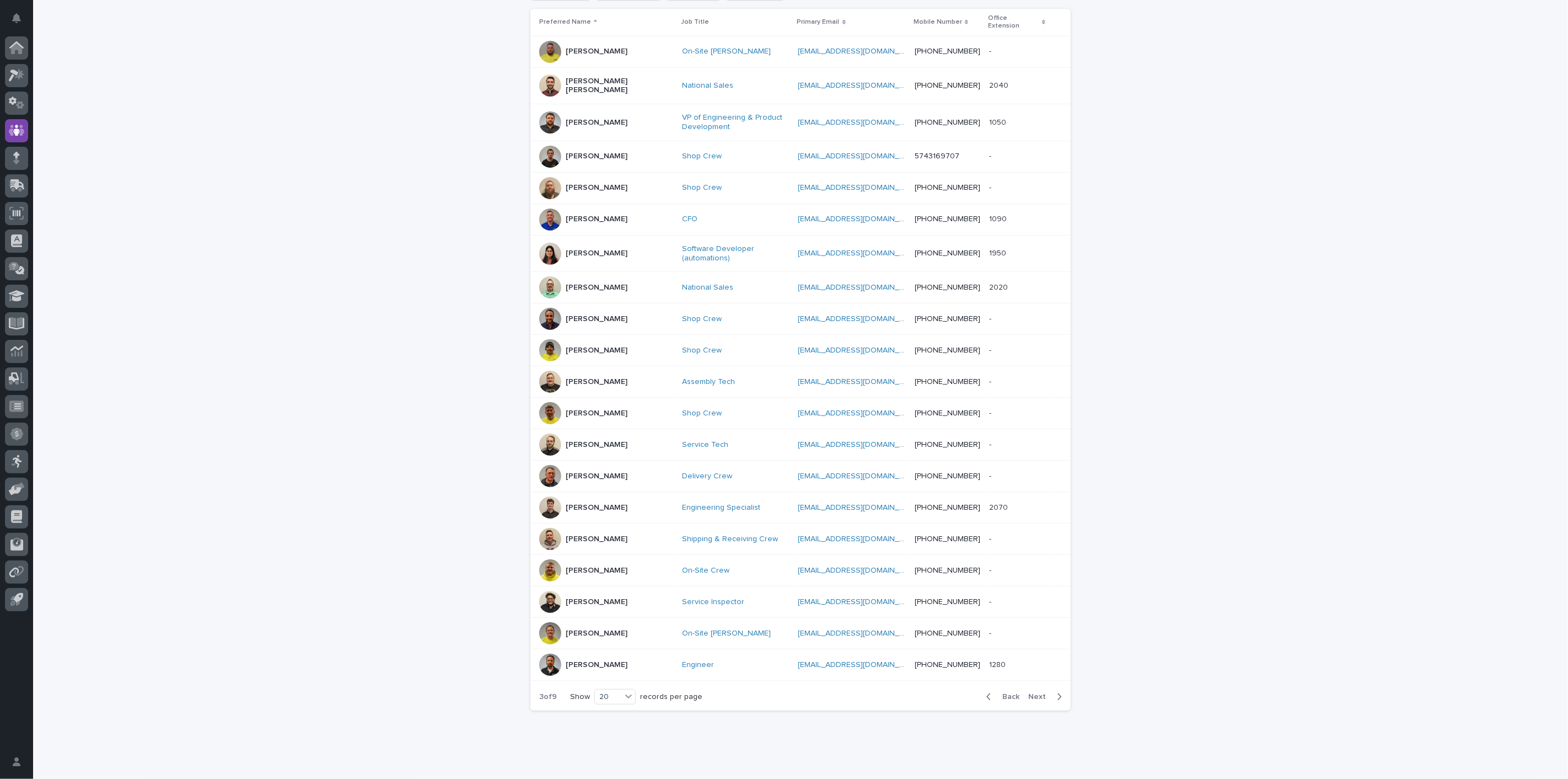
scroll to position [231, 0]
click at [1036, 678] on div "Back Next" at bounding box center [1023, 692] width 93 height 28
click at [1034, 688] on span "Next" at bounding box center [1040, 692] width 24 height 8
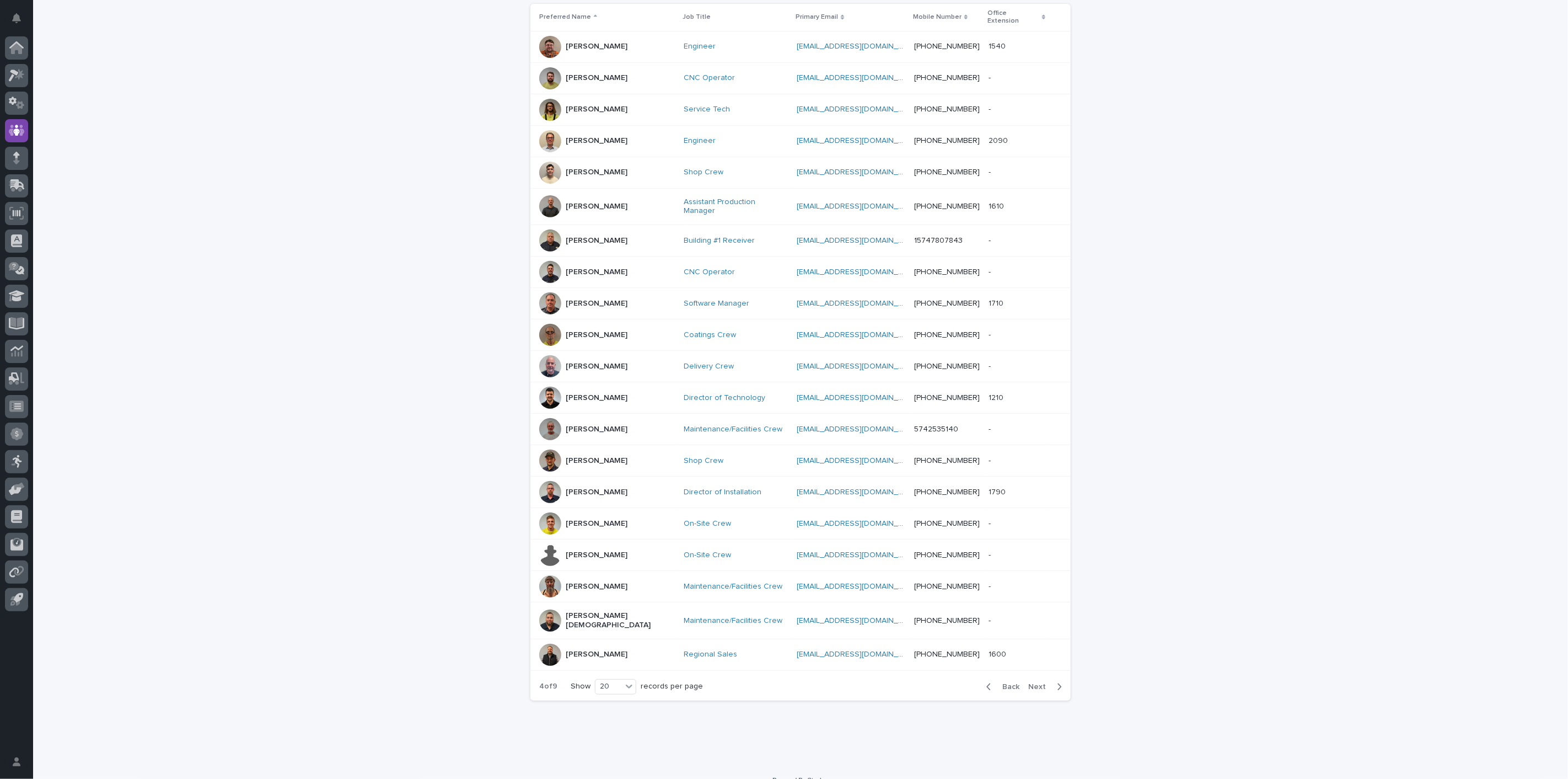
scroll to position [226, 0]
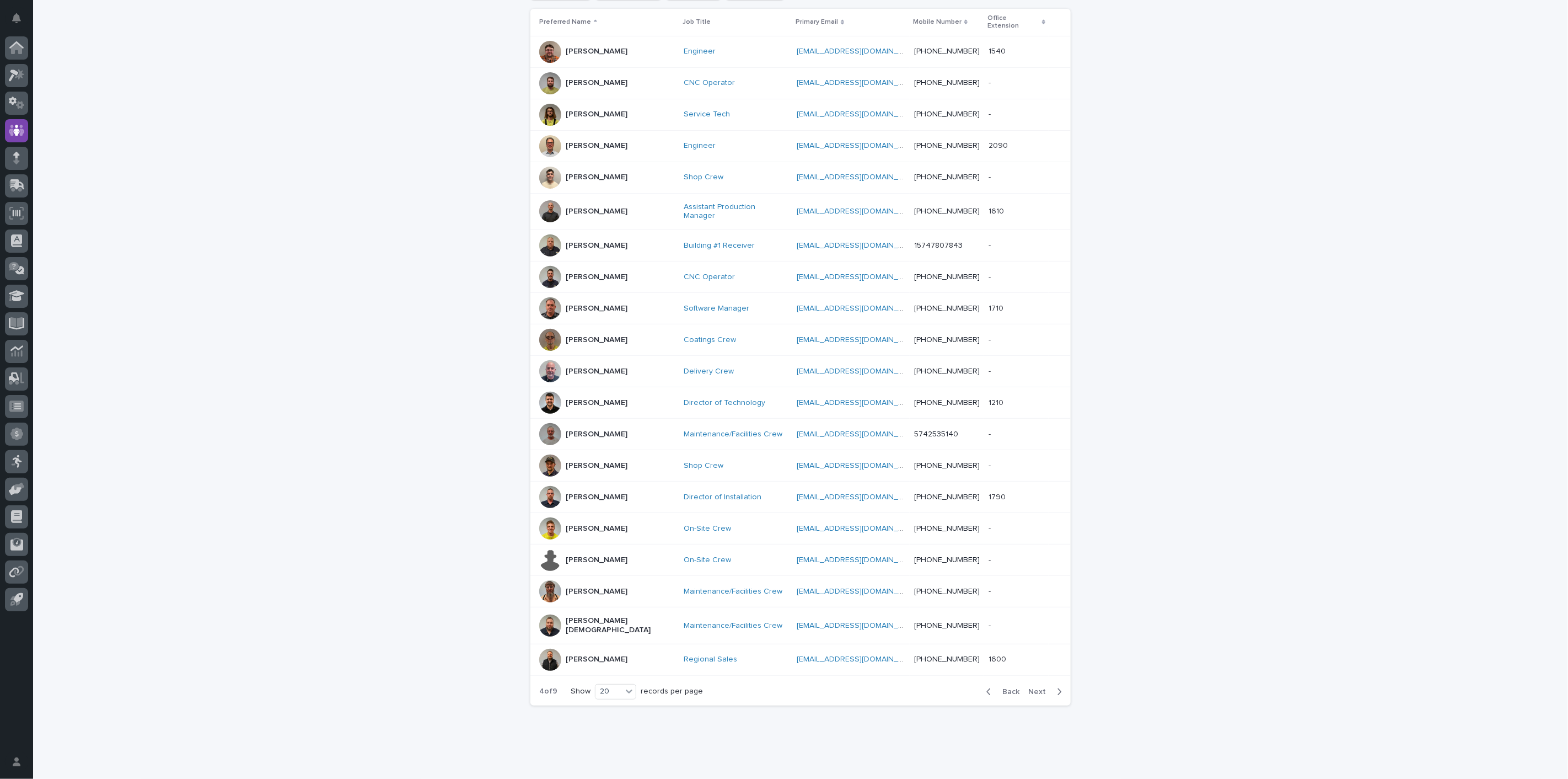
click at [1034, 688] on span "Next" at bounding box center [1040, 692] width 24 height 8
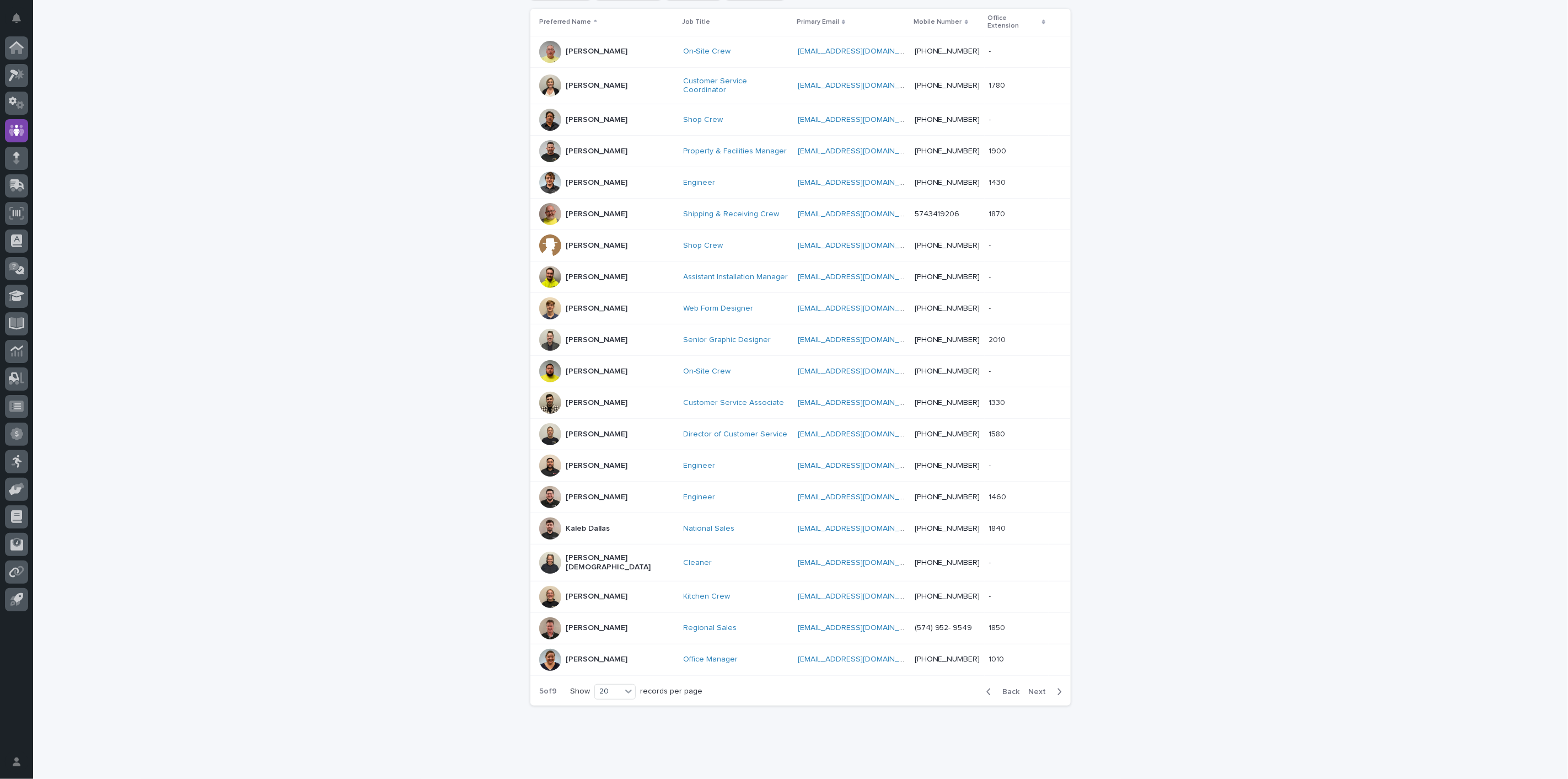
click at [1034, 688] on span "Next" at bounding box center [1040, 692] width 24 height 8
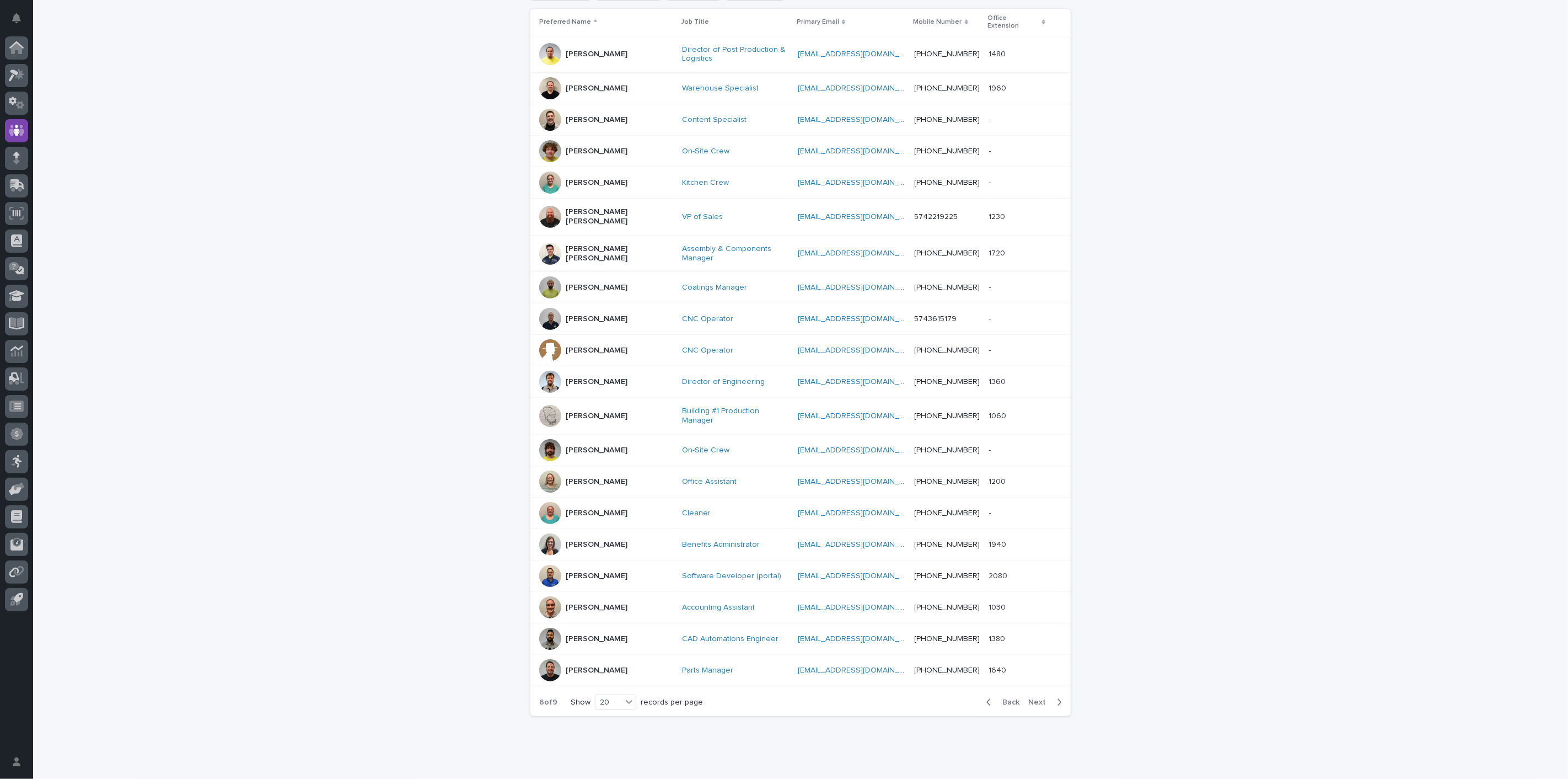
scroll to position [231, 0]
click at [1034, 694] on span "Next" at bounding box center [1040, 697] width 24 height 8
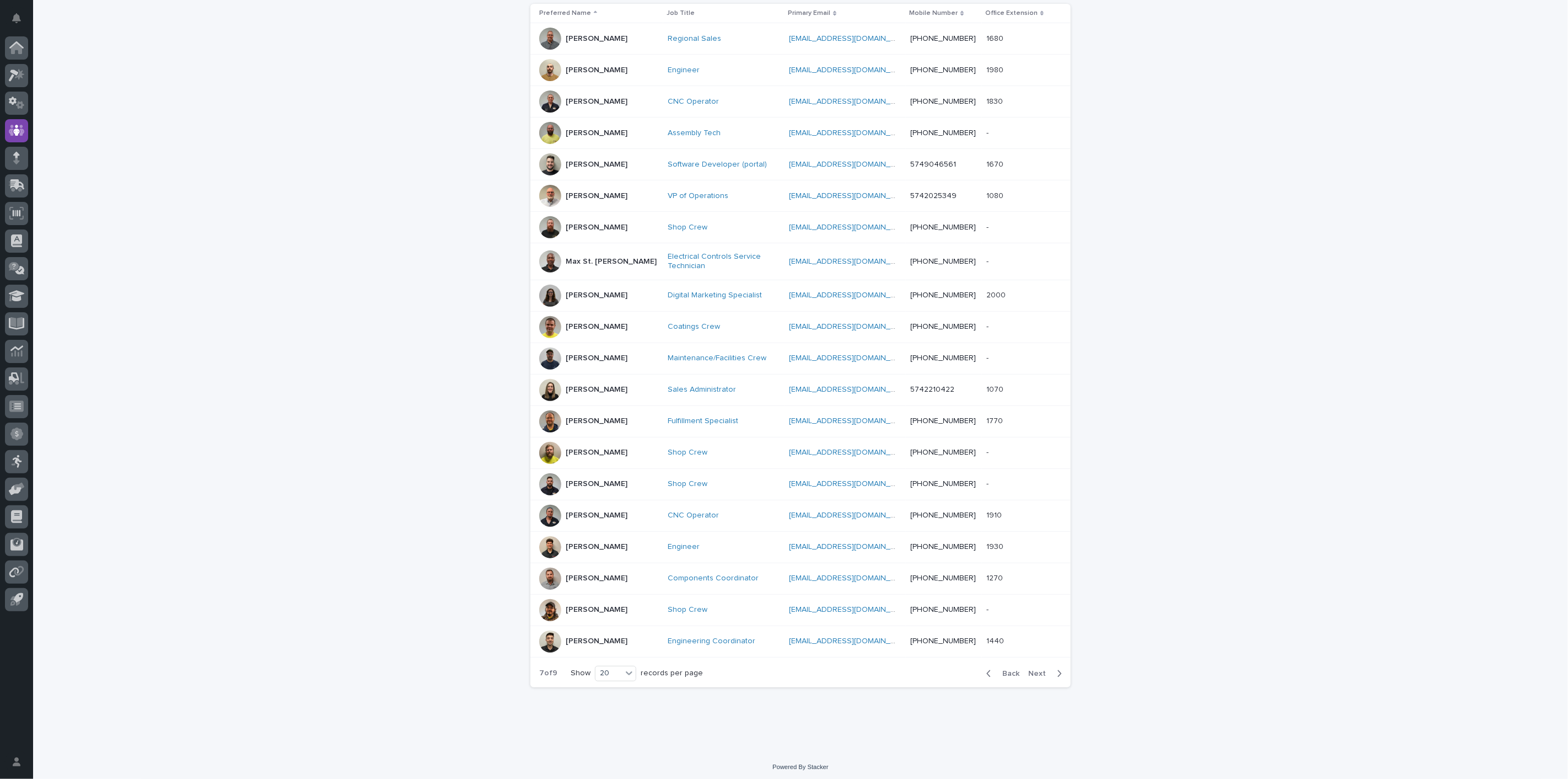
scroll to position [229, 0]
click at [1010, 672] on span "Back" at bounding box center [1007, 675] width 24 height 8
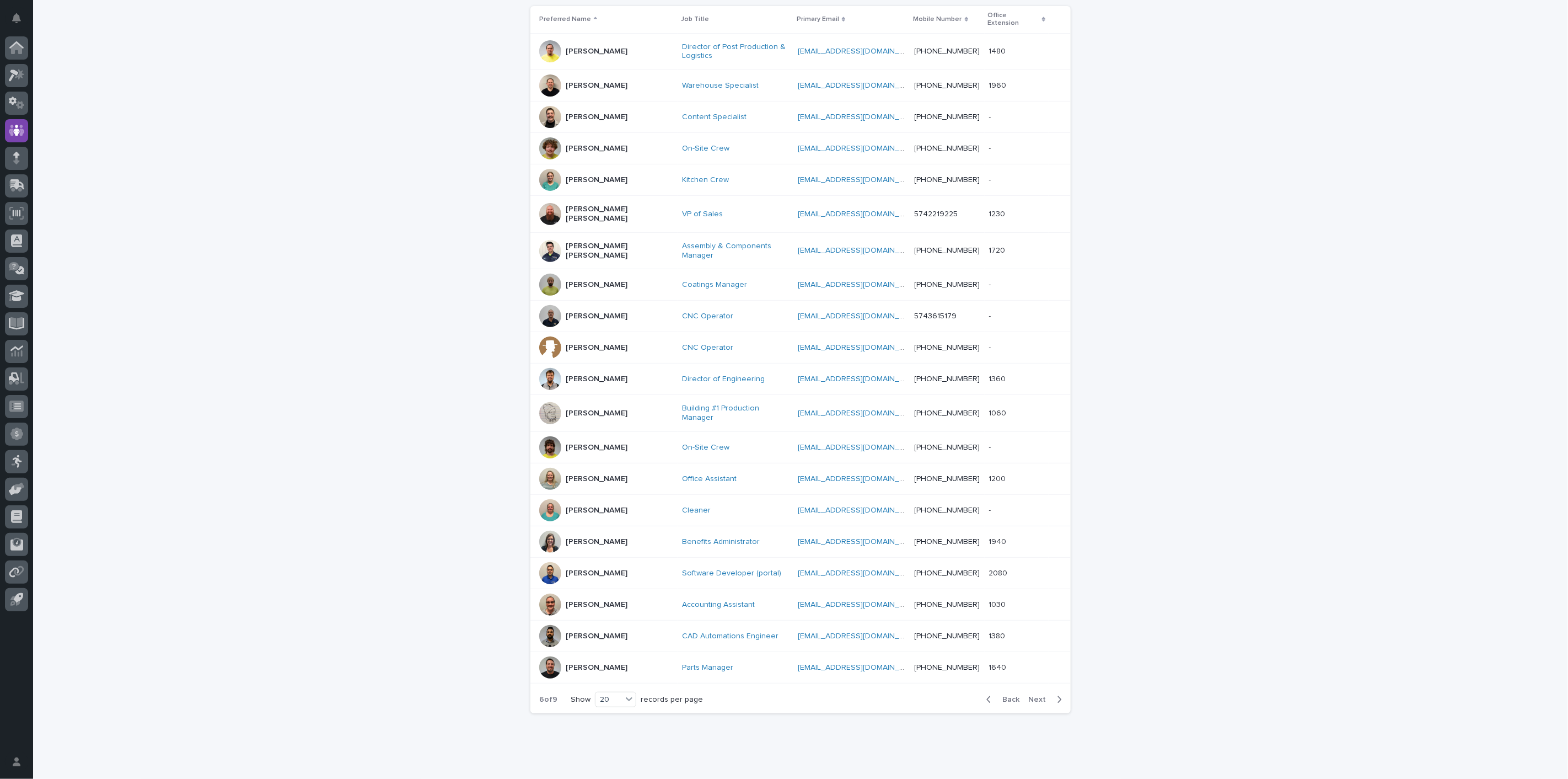
scroll to position [231, 0]
click at [1001, 694] on span "Back" at bounding box center [1007, 697] width 24 height 8
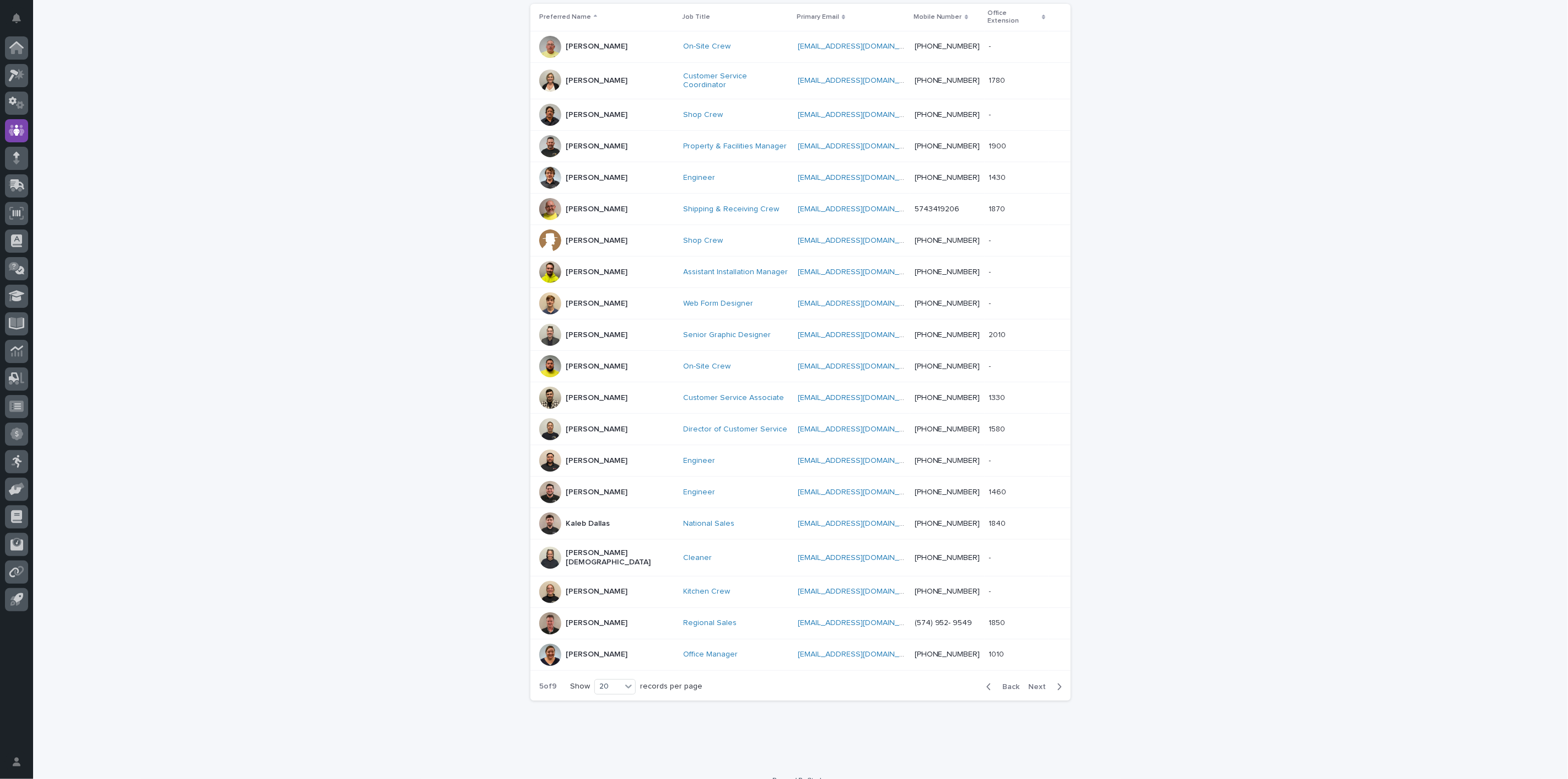
scroll to position [226, 0]
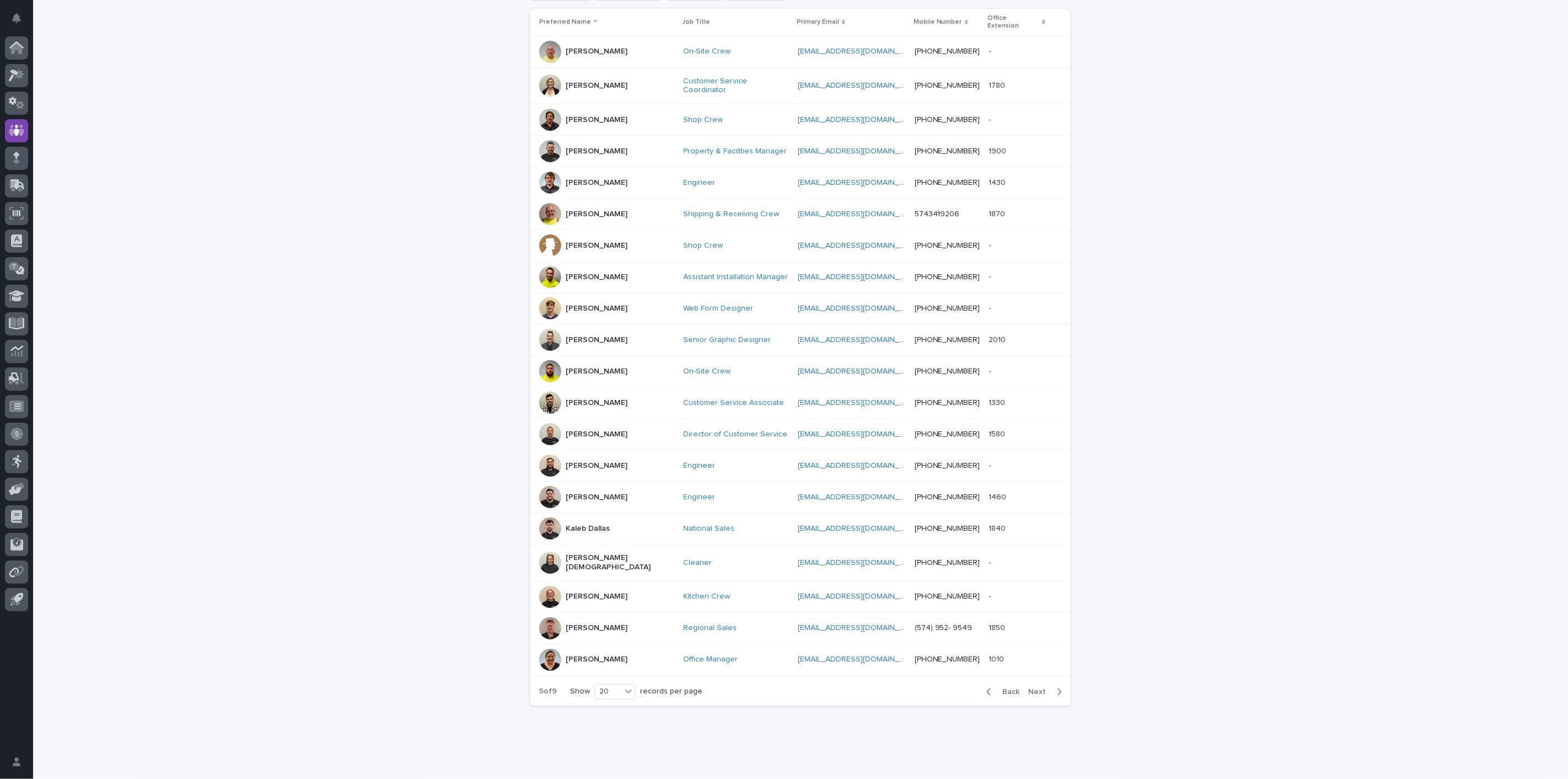
click at [1007, 688] on span "Back" at bounding box center [1007, 692] width 24 height 8
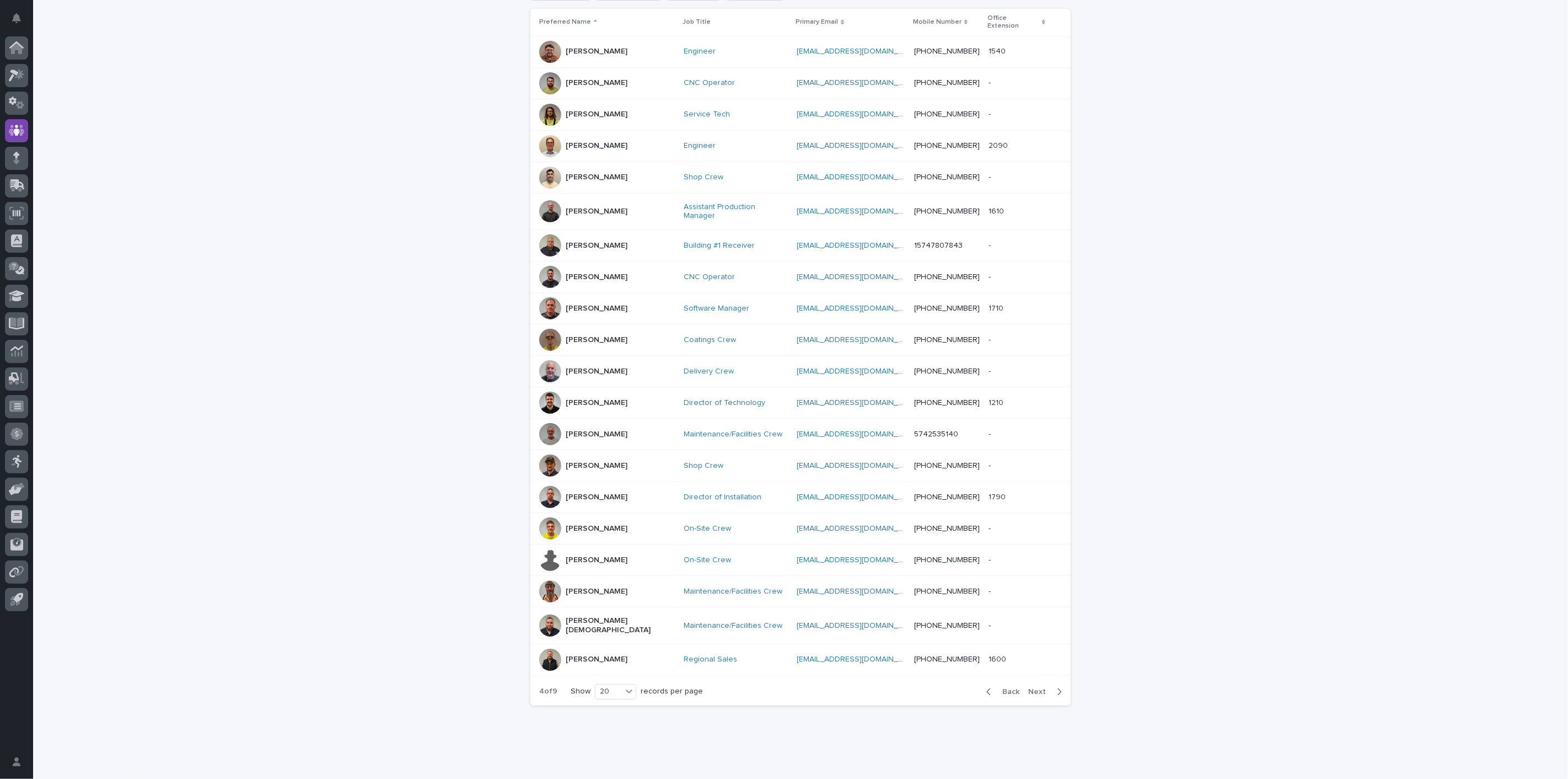
click at [1003, 688] on span "Back" at bounding box center [1007, 692] width 24 height 8
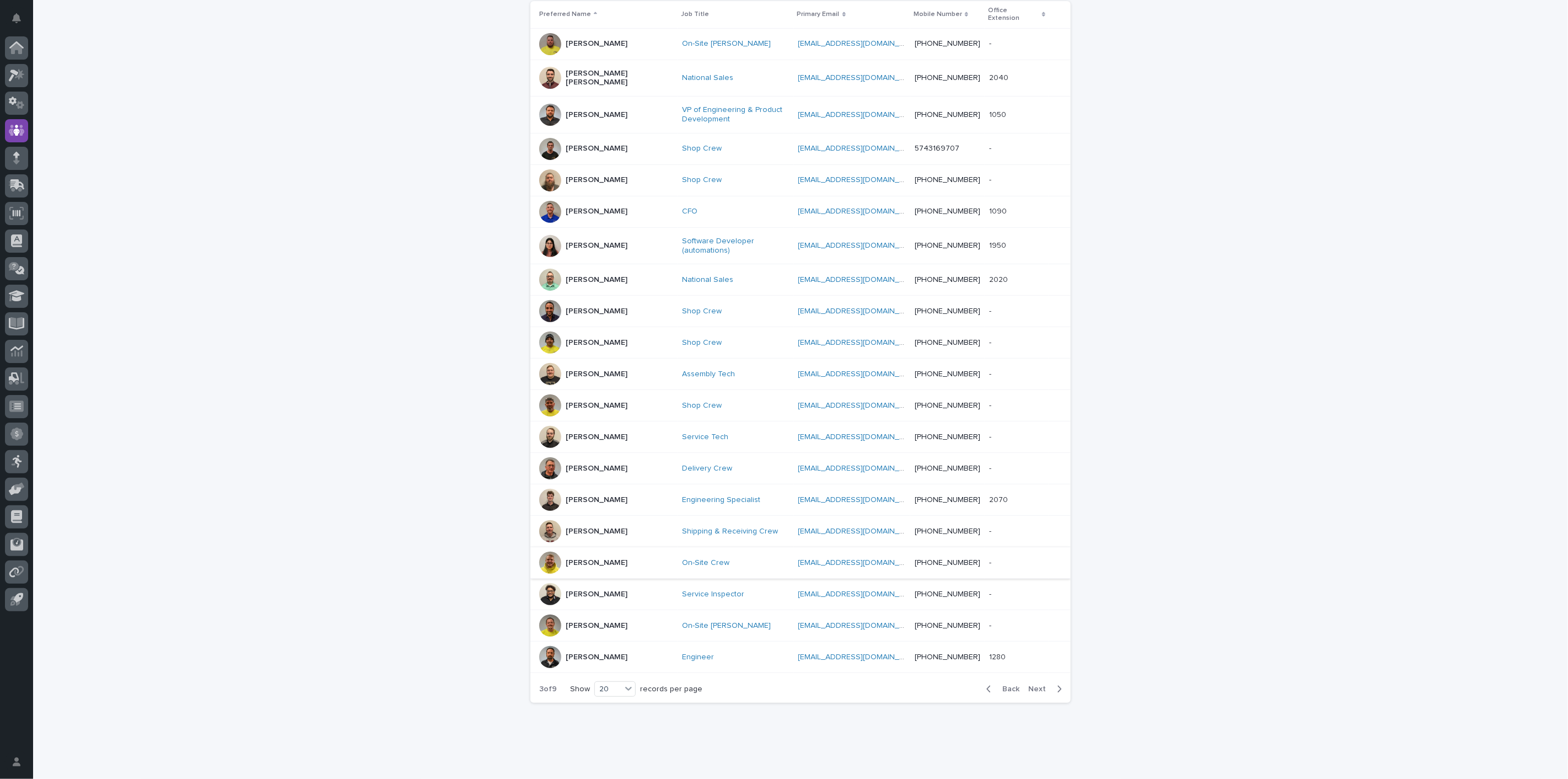
scroll to position [237, 0]
click at [1006, 682] on span "Back" at bounding box center [1007, 686] width 24 height 8
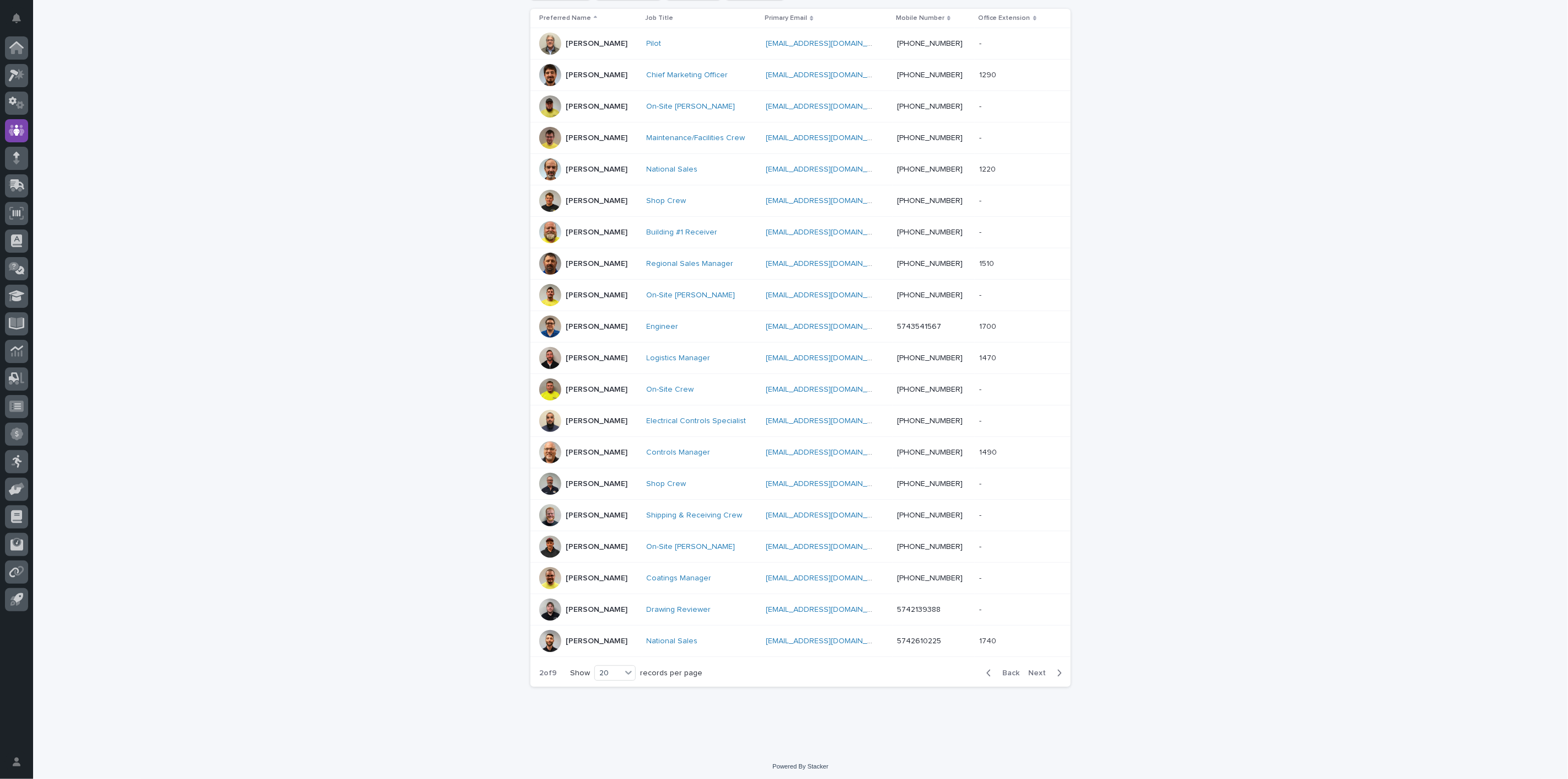
scroll to position [165, 0]
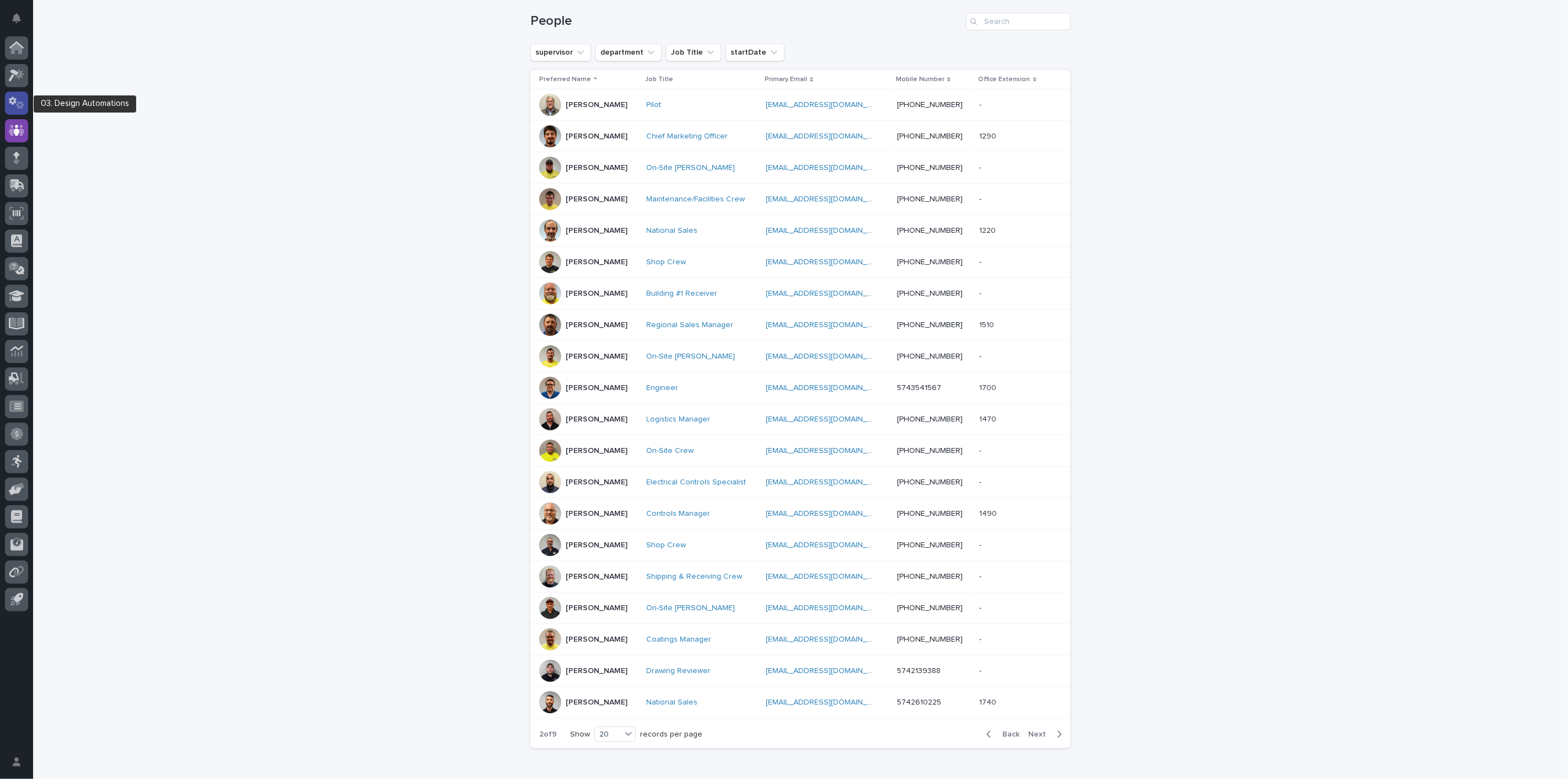
click at [22, 111] on div at bounding box center [16, 103] width 23 height 23
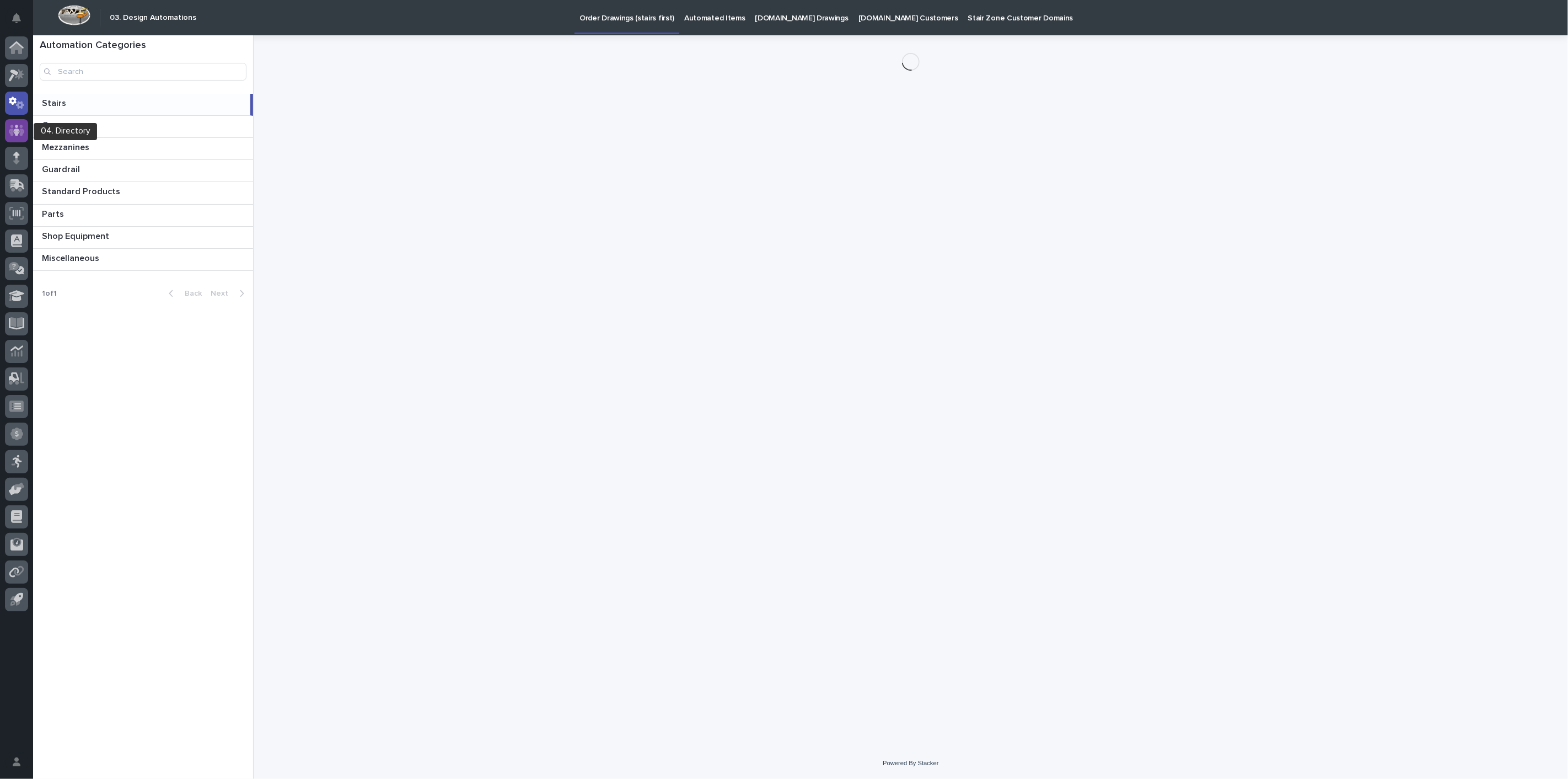
click at [8, 131] on div at bounding box center [16, 130] width 23 height 23
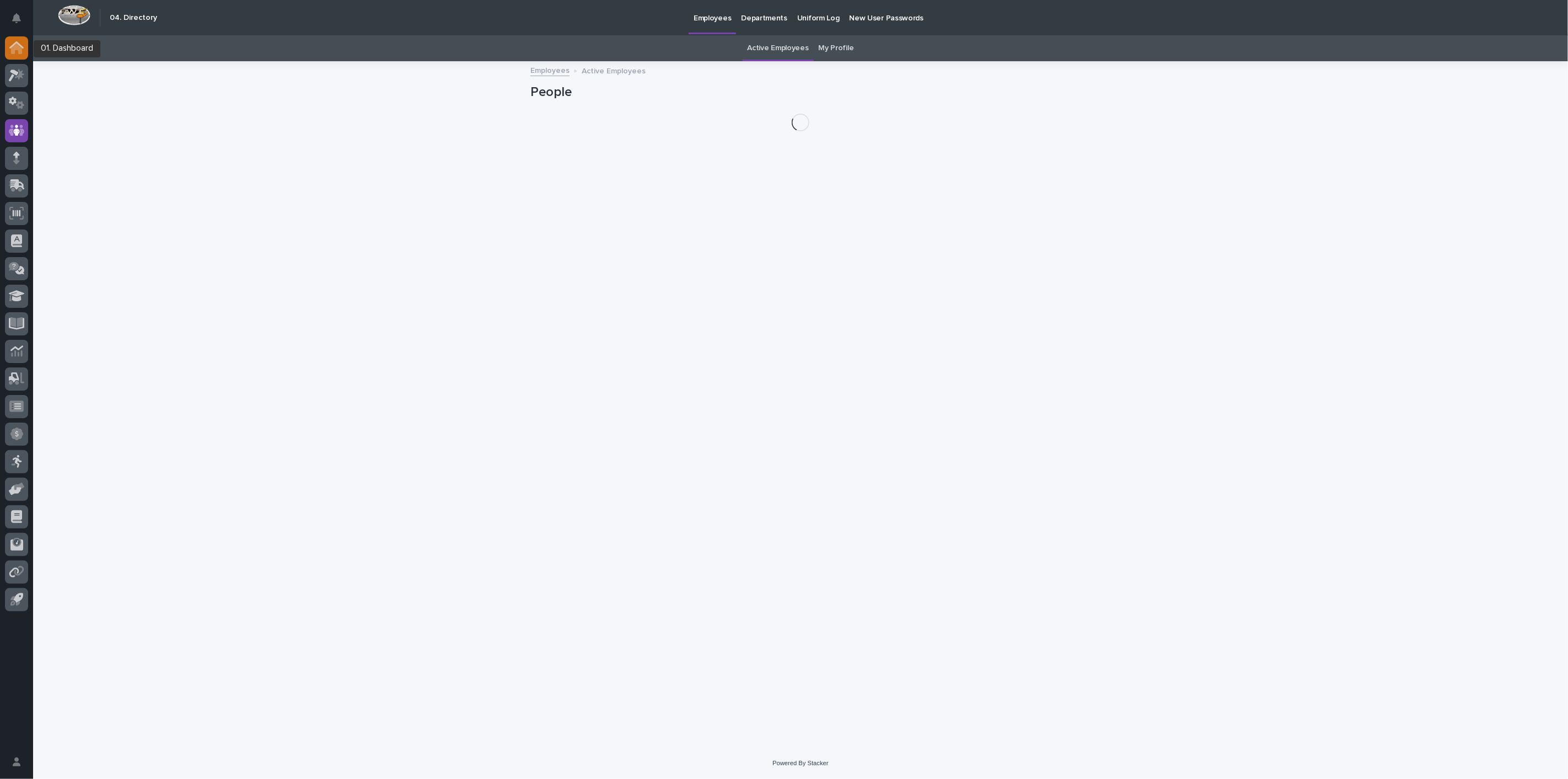
click at [13, 52] on icon at bounding box center [15, 48] width 11 height 11
